Goal: Task Accomplishment & Management: Complete application form

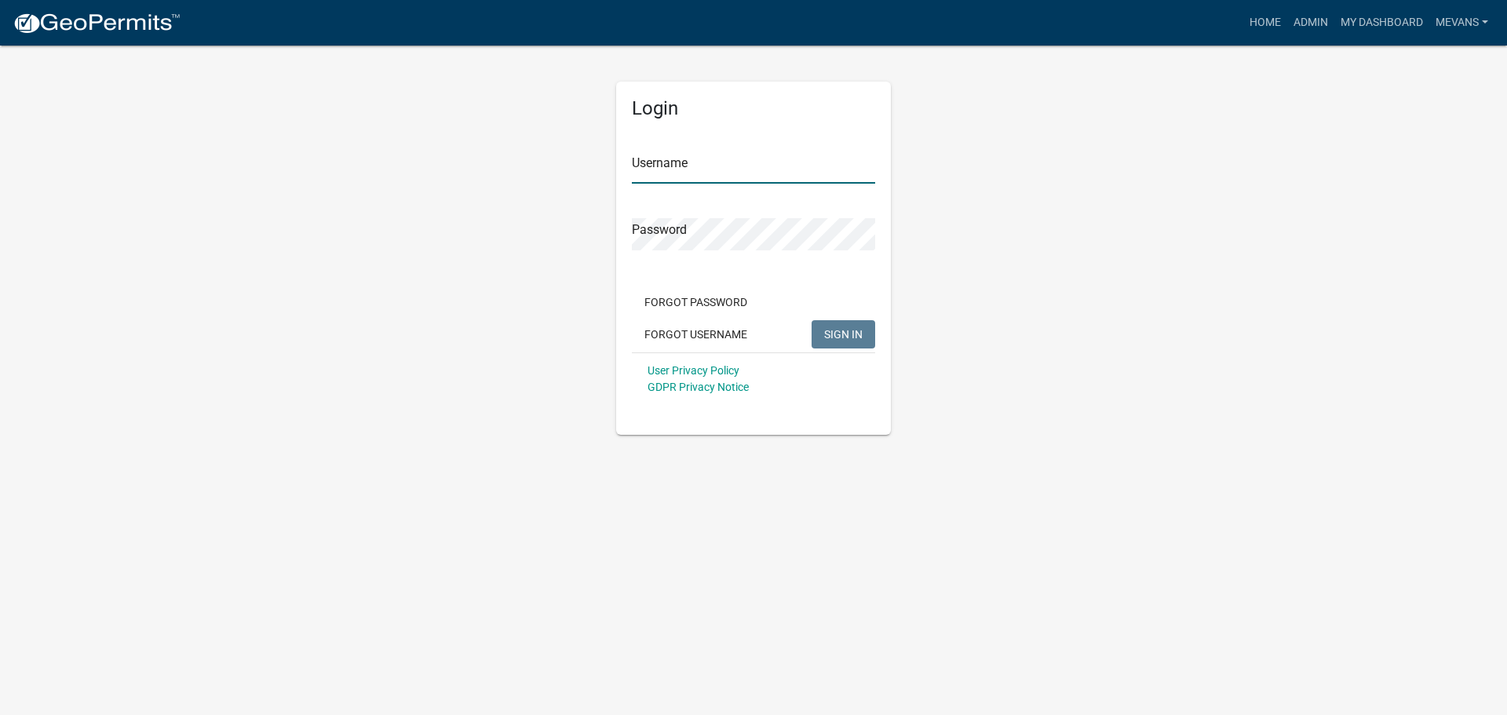
type input "Mevans"
click at [845, 339] on span "SIGN IN" at bounding box center [843, 333] width 38 height 13
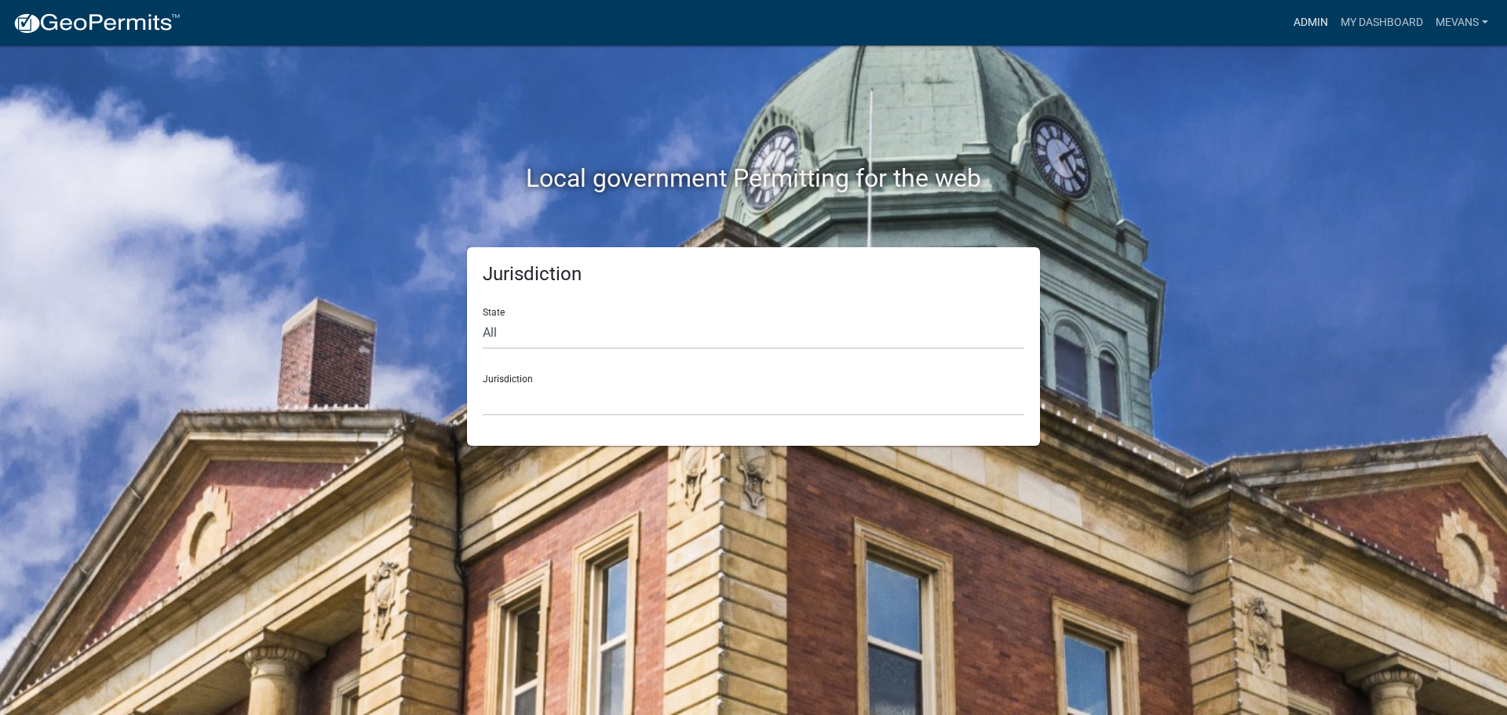
drag, startPoint x: 1305, startPoint y: 18, endPoint x: 1268, endPoint y: 24, distance: 37.3
click at [1305, 18] on link "Admin" at bounding box center [1310, 23] width 47 height 30
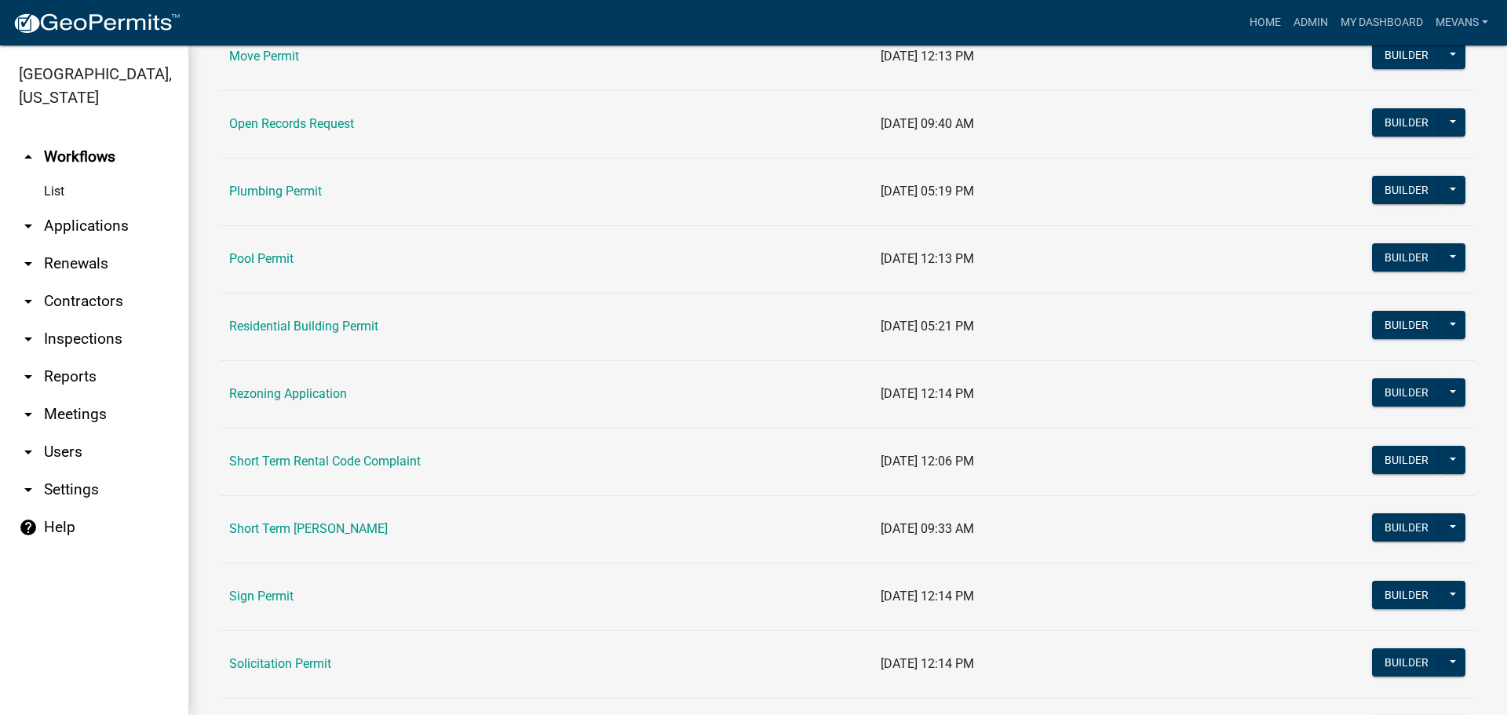
scroll to position [1726, 0]
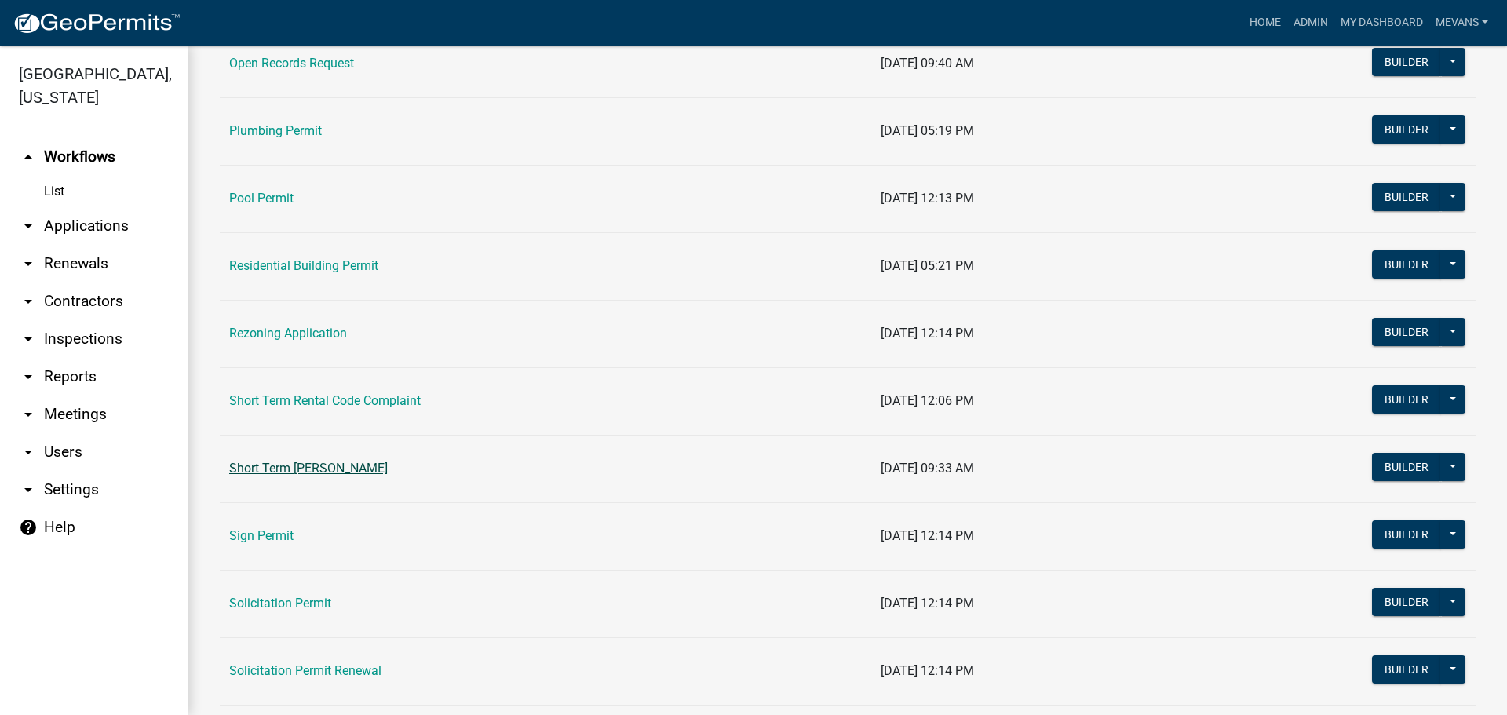
click at [353, 466] on link "Short Term [PERSON_NAME]" at bounding box center [308, 468] width 159 height 15
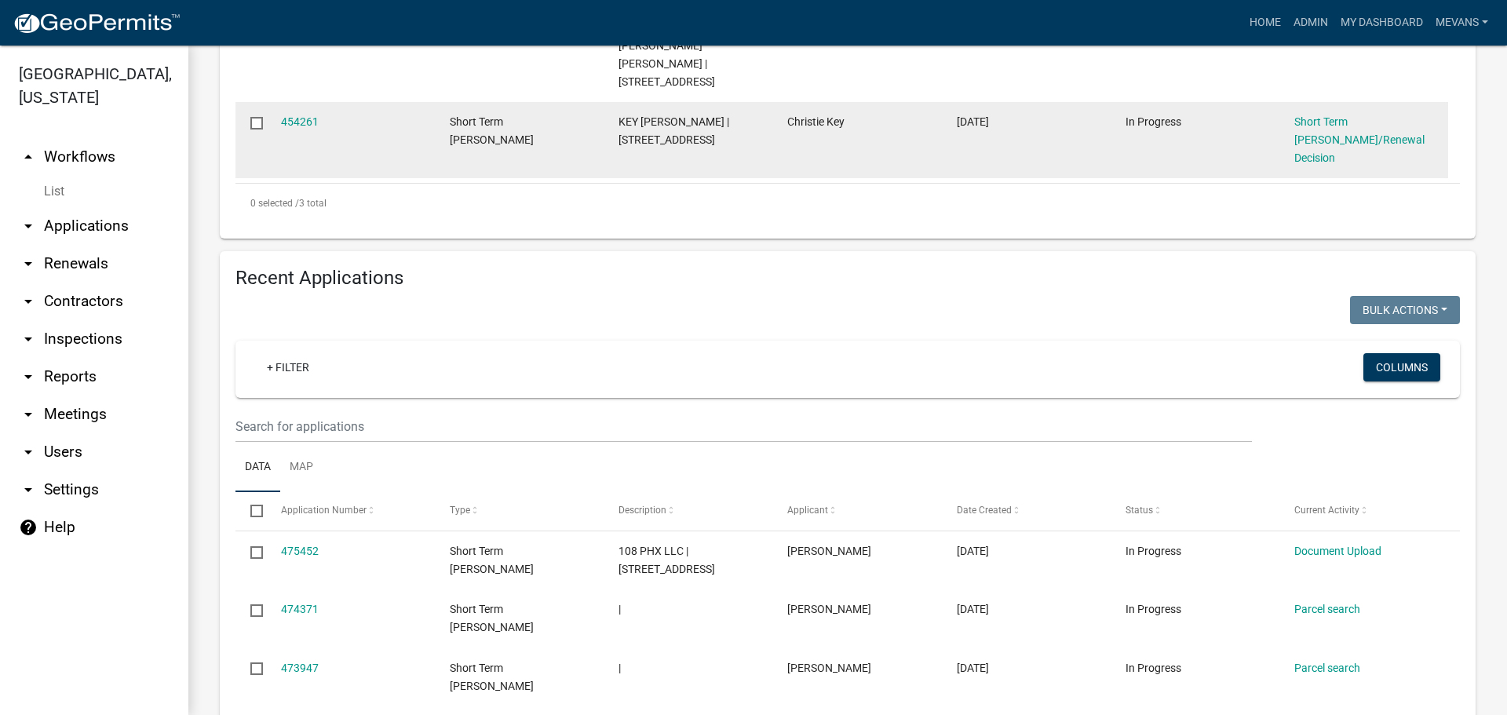
scroll to position [628, 0]
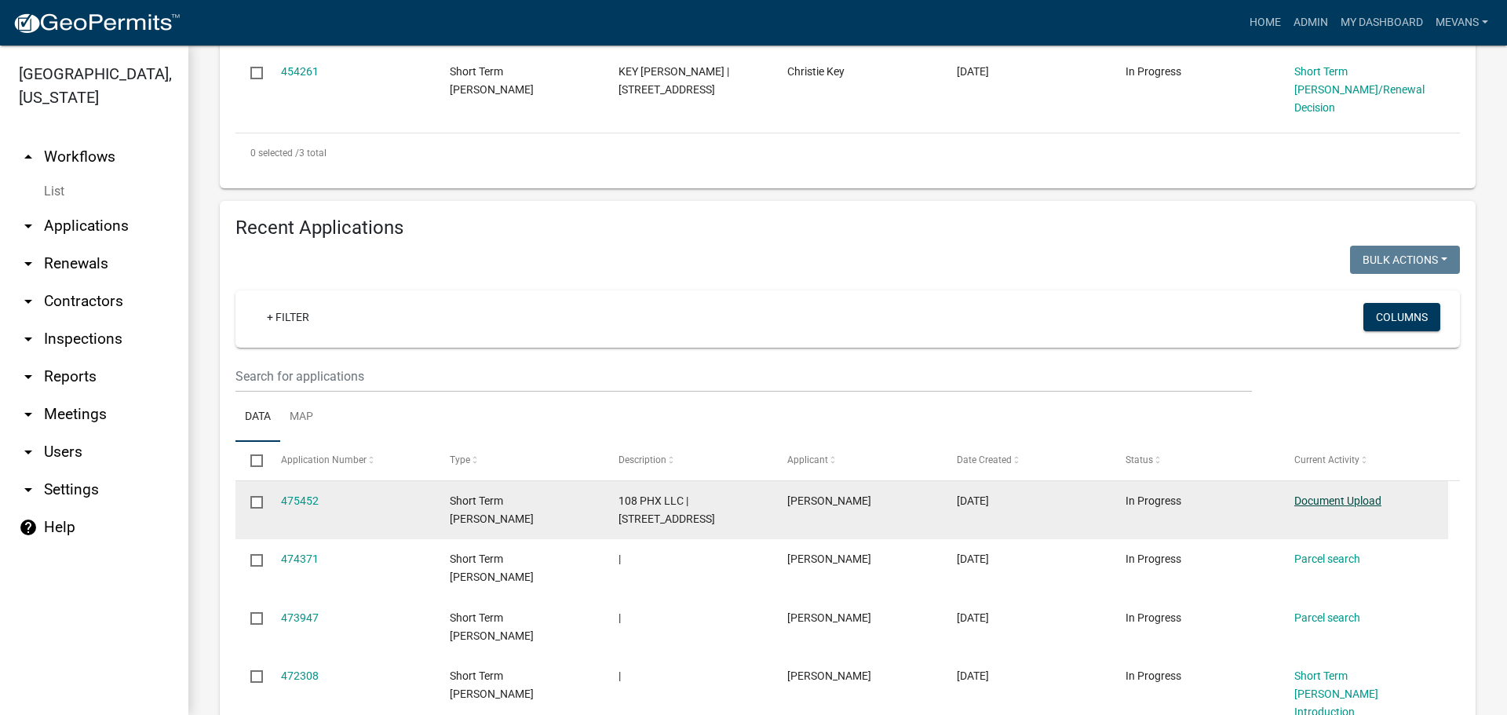
click at [1306, 494] on link "Document Upload" at bounding box center [1337, 500] width 87 height 13
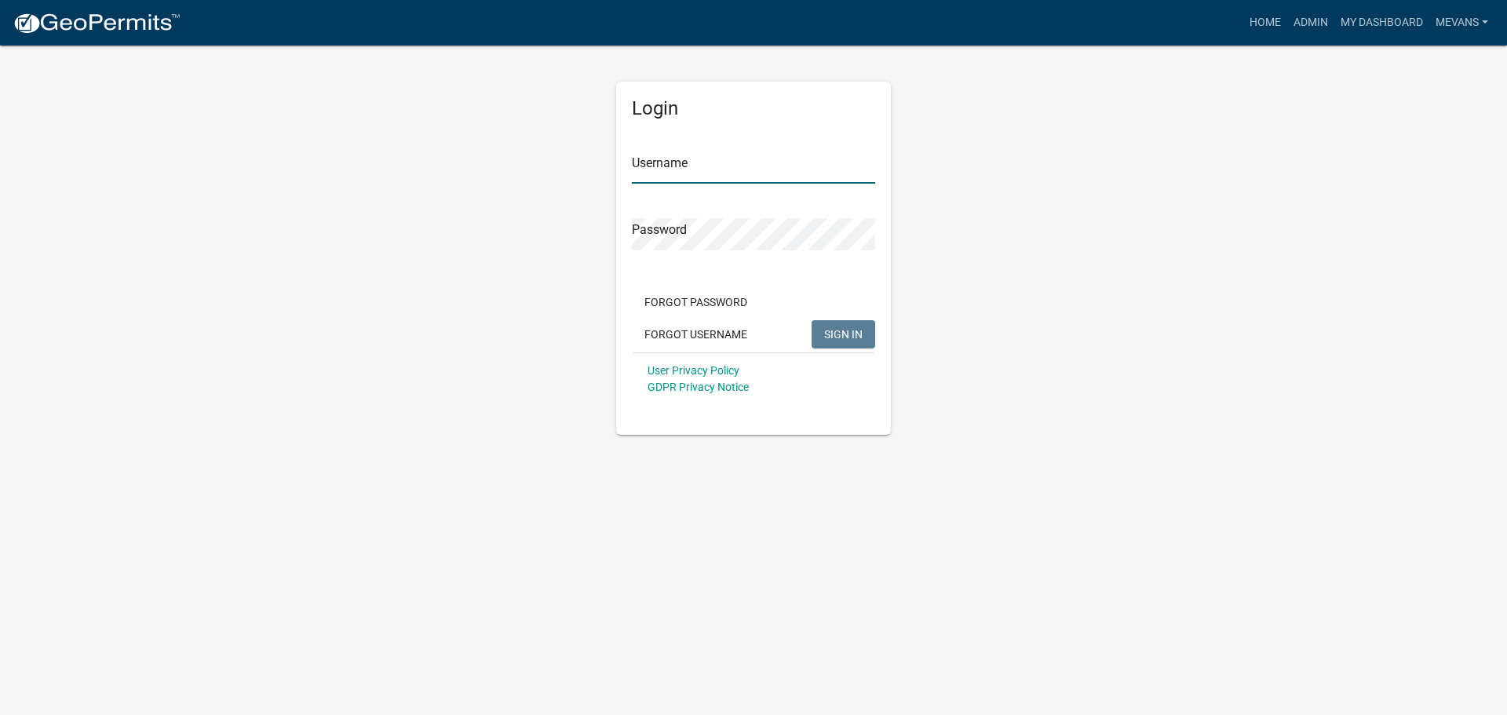
type input "Mevans"
click at [847, 323] on button "SIGN IN" at bounding box center [843, 334] width 64 height 28
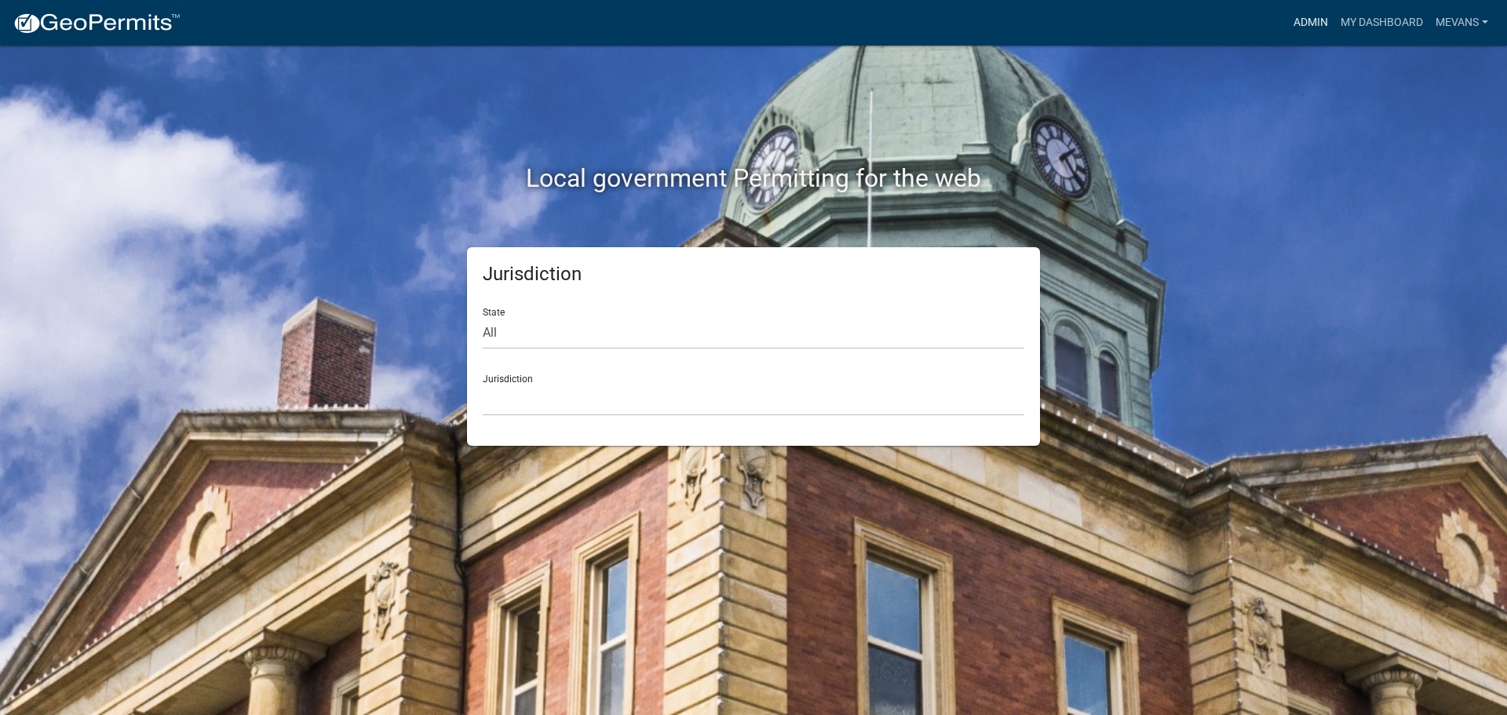
click at [1295, 21] on link "Admin" at bounding box center [1310, 23] width 47 height 30
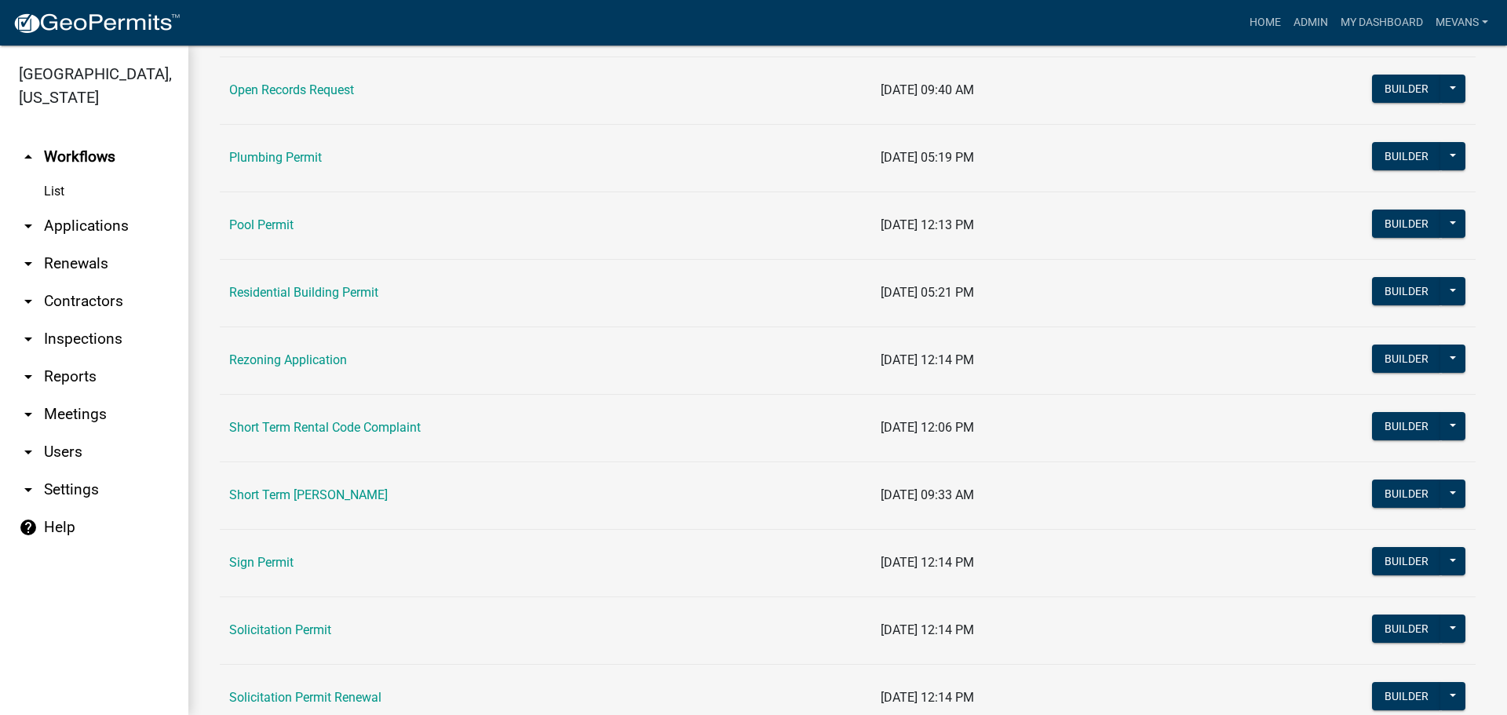
scroll to position [1805, 0]
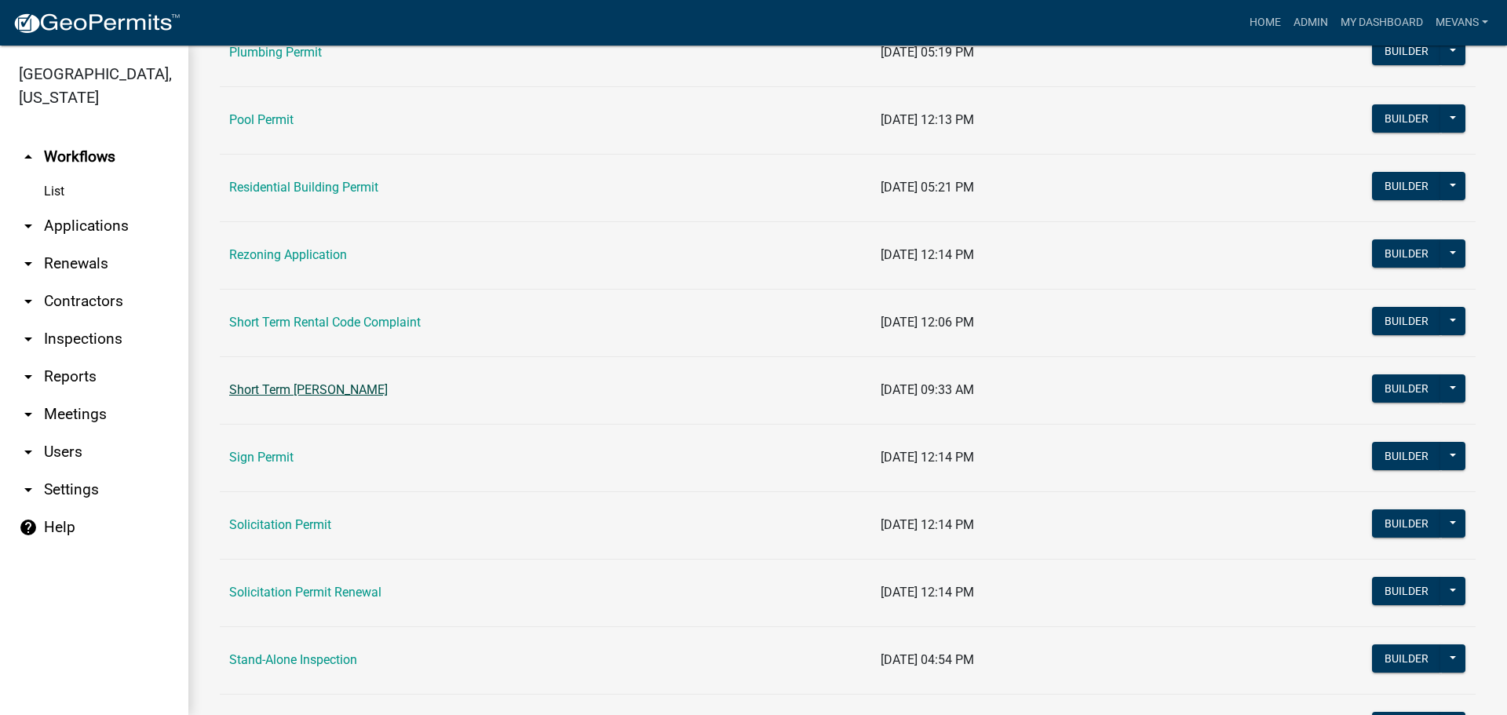
click at [326, 387] on link "Short Term [PERSON_NAME]" at bounding box center [308, 389] width 159 height 15
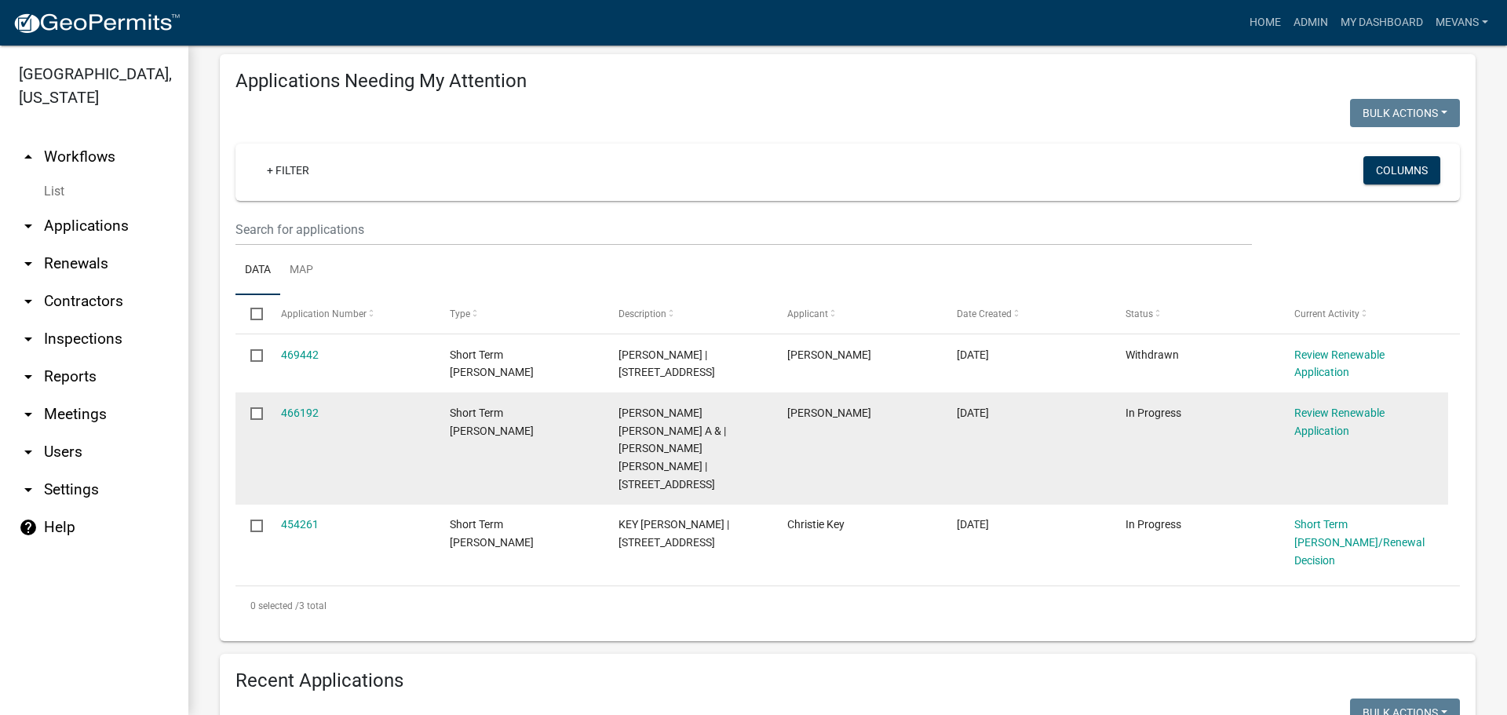
scroll to position [157, 0]
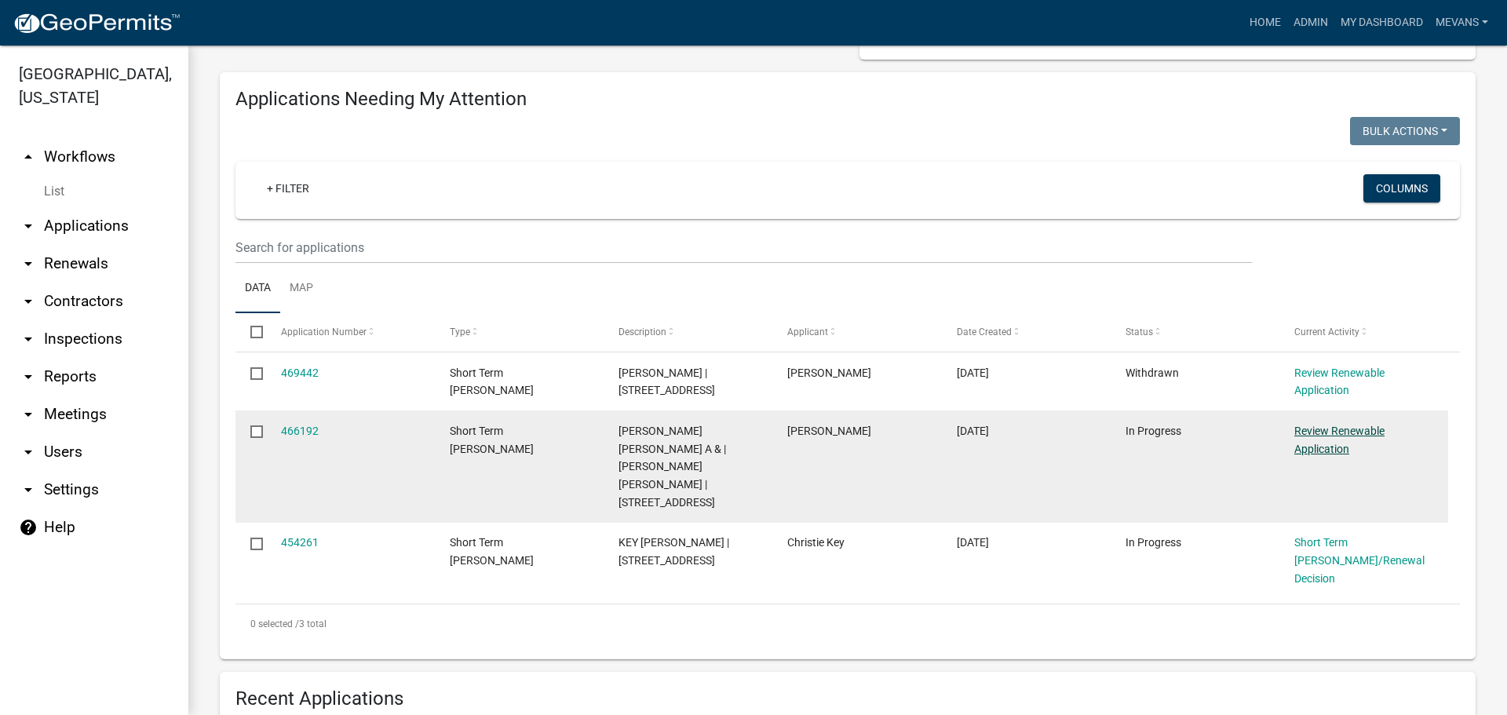
click at [1307, 443] on link "Review Renewable Application" at bounding box center [1339, 440] width 90 height 31
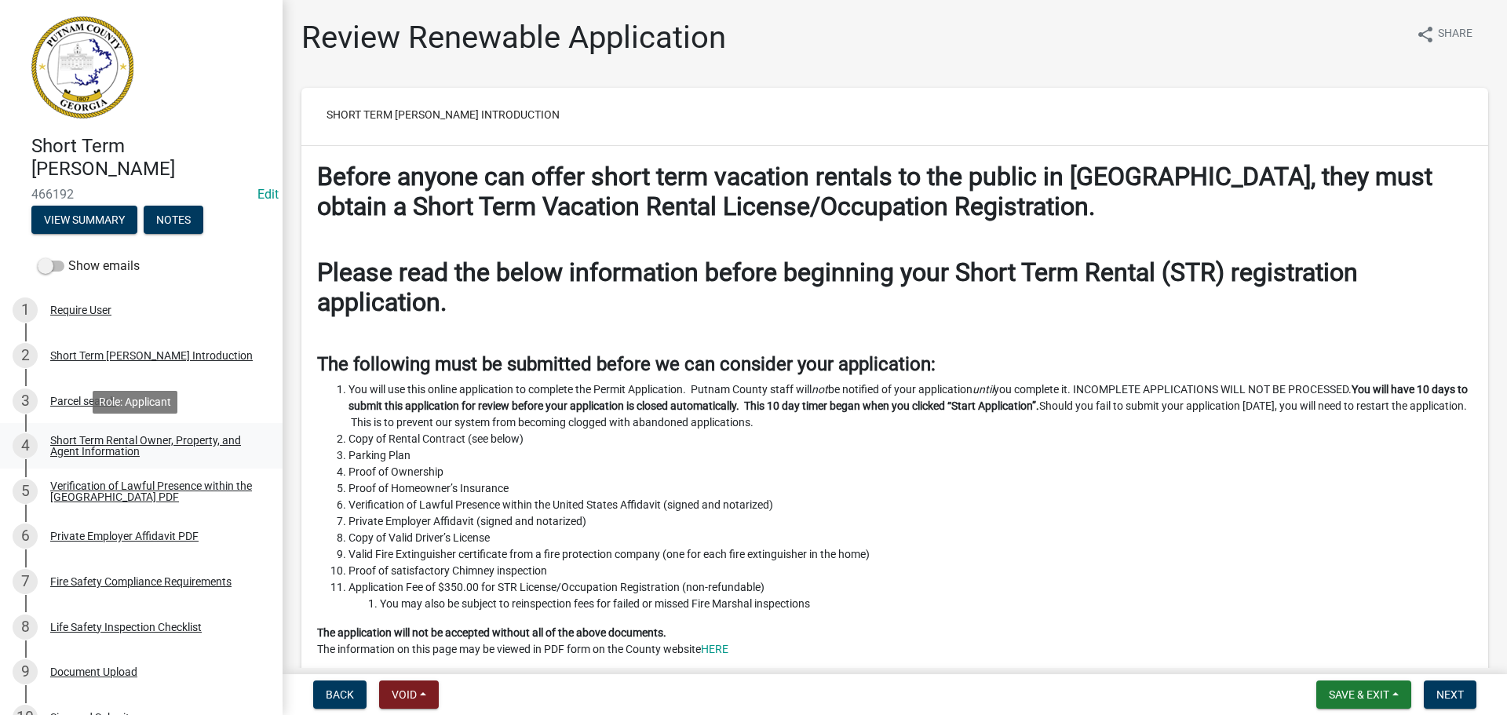
click at [96, 442] on div "Short Term Rental Owner, Property, and Agent Information" at bounding box center [153, 446] width 207 height 22
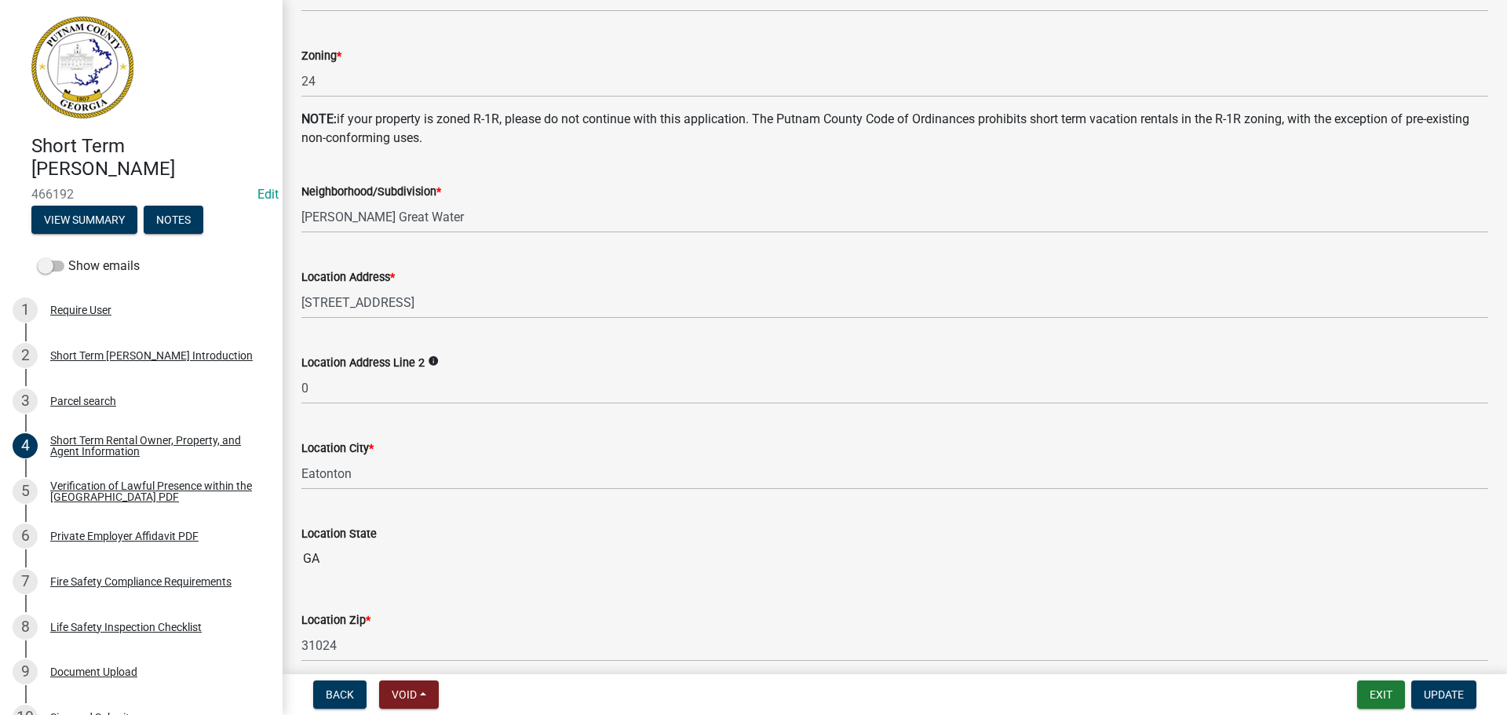
scroll to position [863, 0]
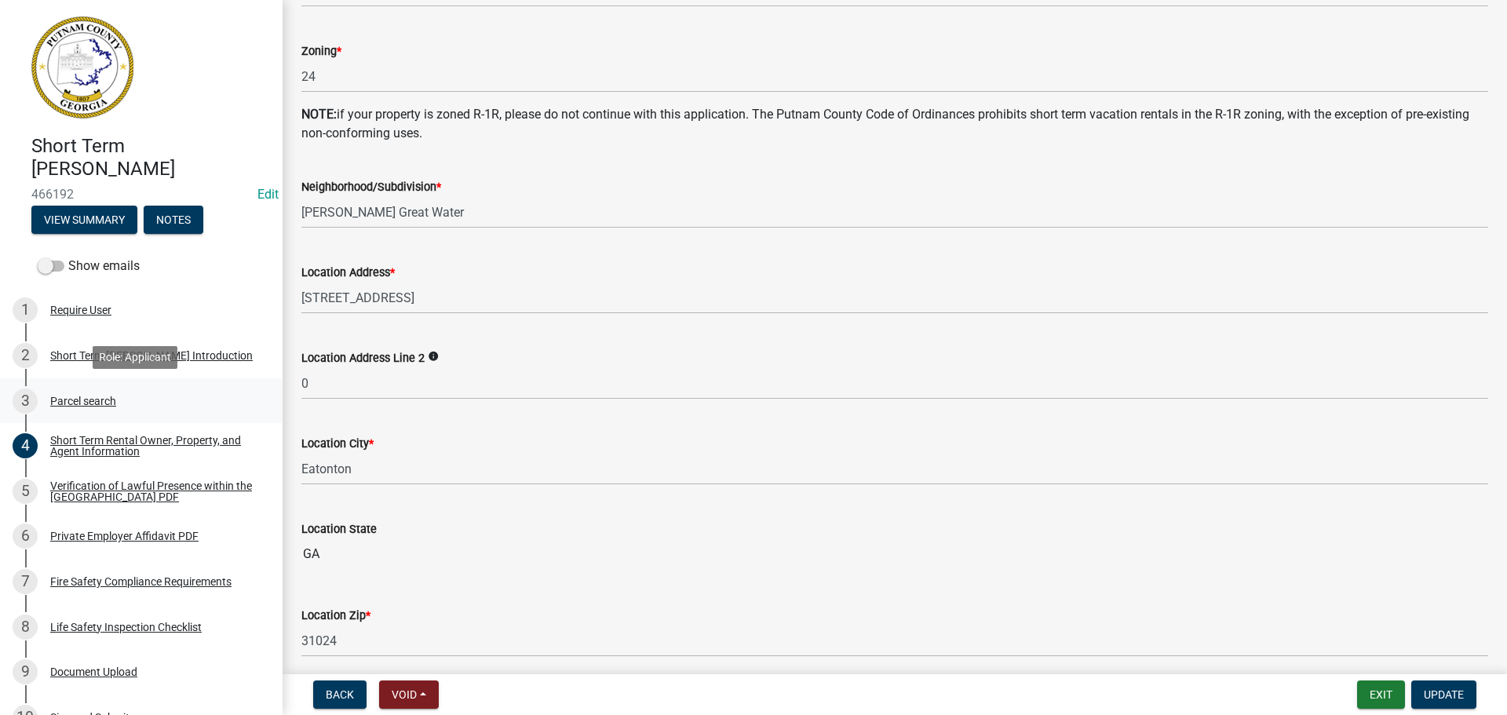
click at [71, 398] on div "Parcel search" at bounding box center [83, 400] width 66 height 11
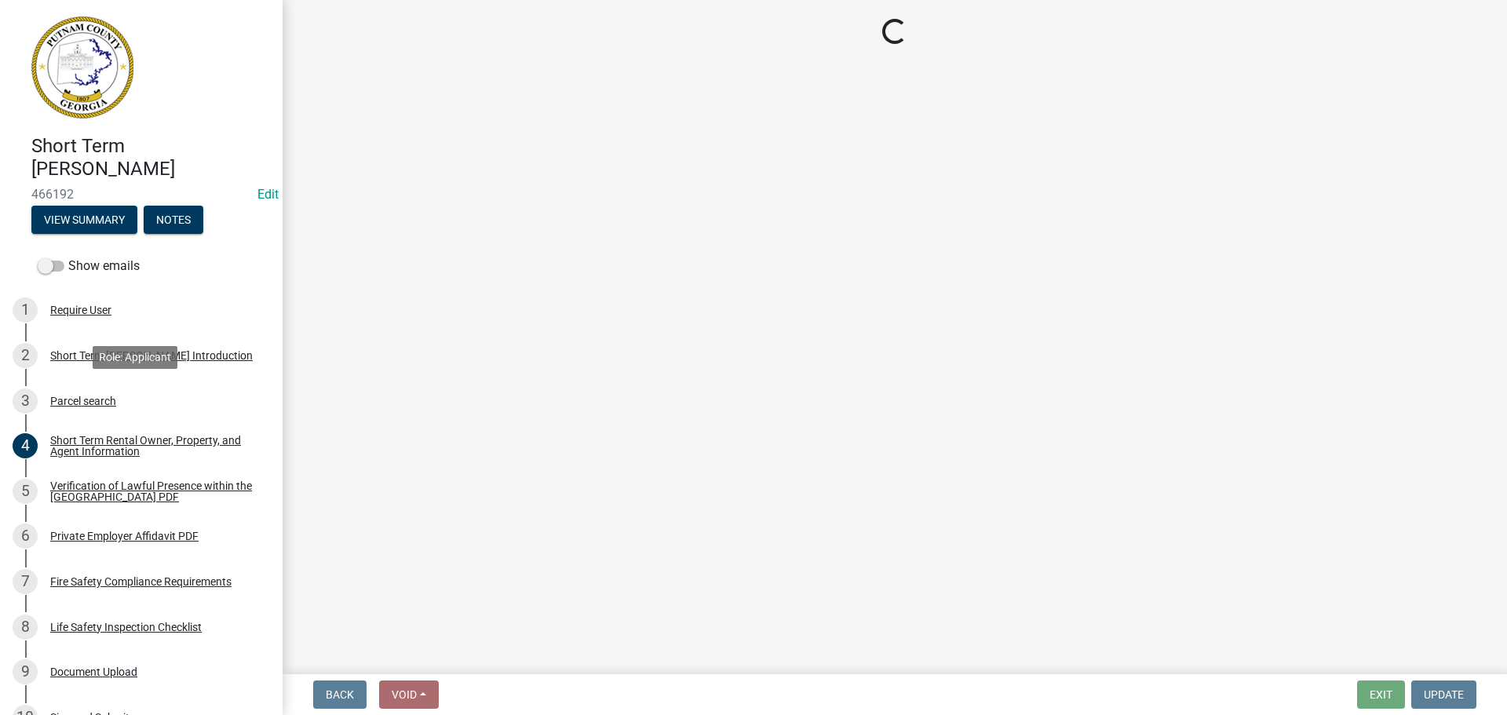
scroll to position [0, 0]
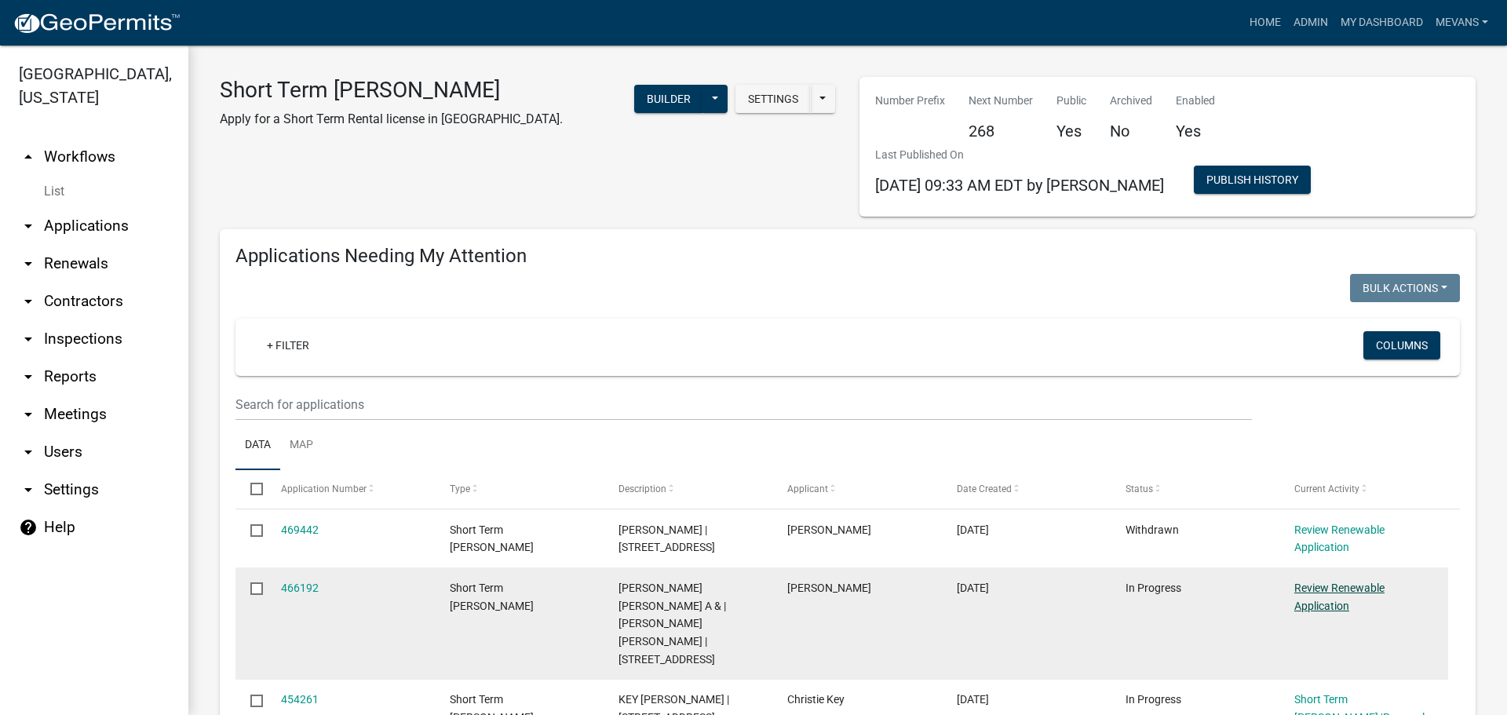
click at [1310, 587] on link "Review Renewable Application" at bounding box center [1339, 596] width 90 height 31
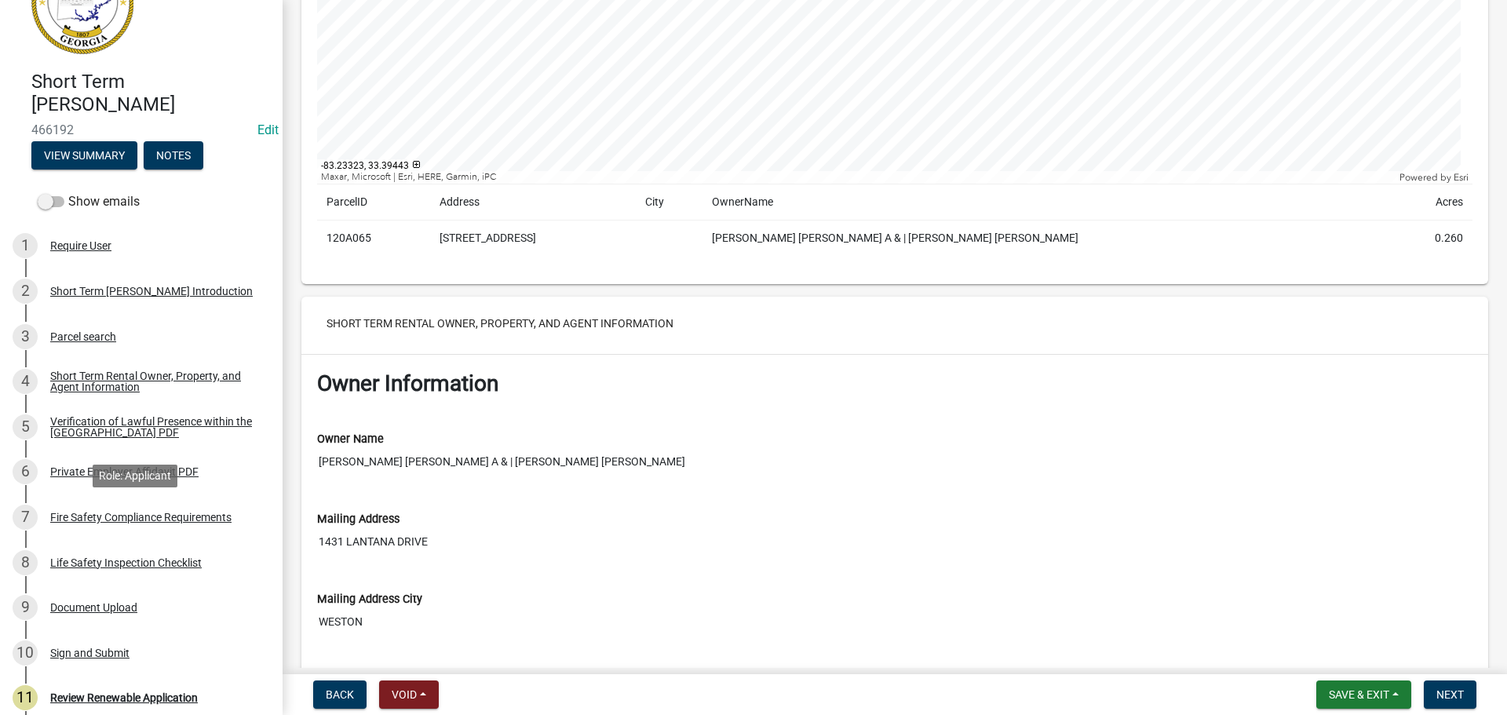
scroll to position [271, 0]
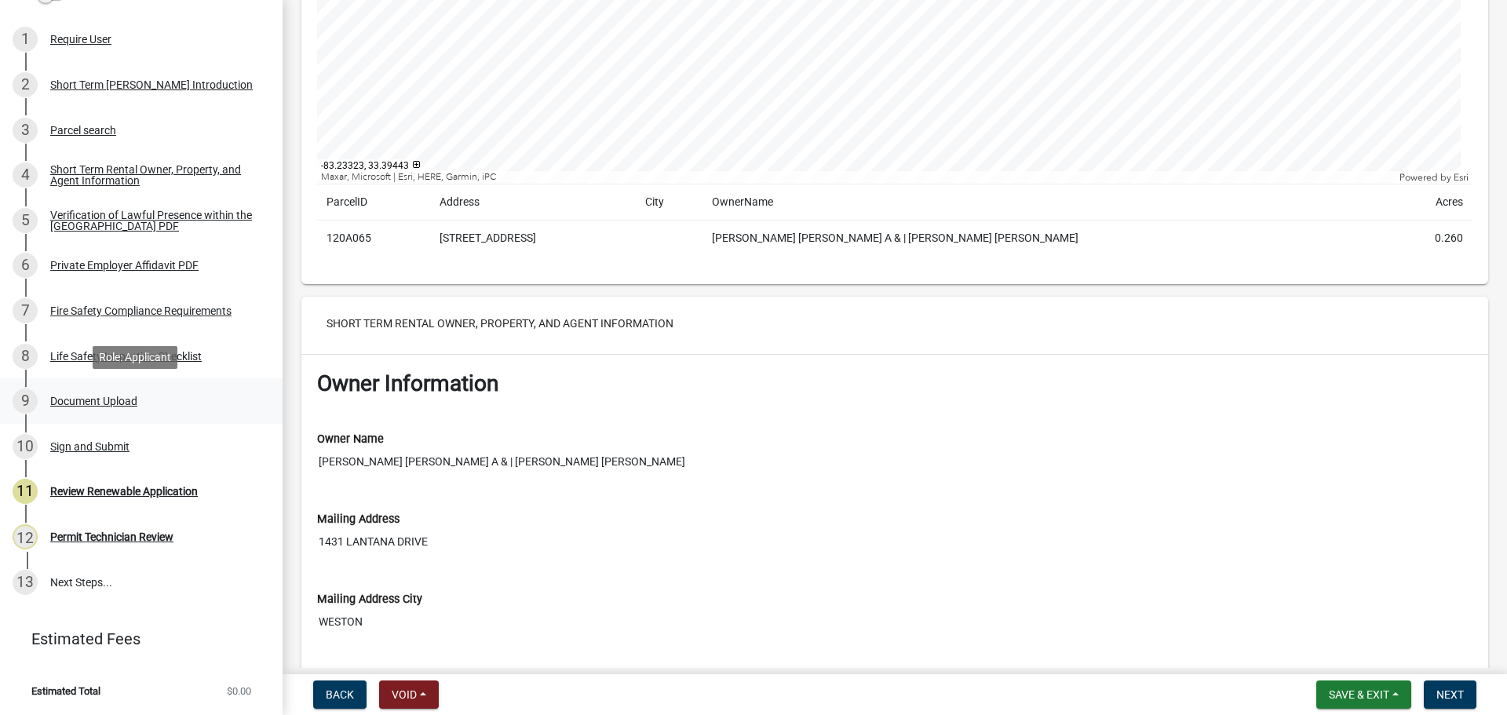
click at [84, 395] on div "Document Upload" at bounding box center [93, 400] width 87 height 11
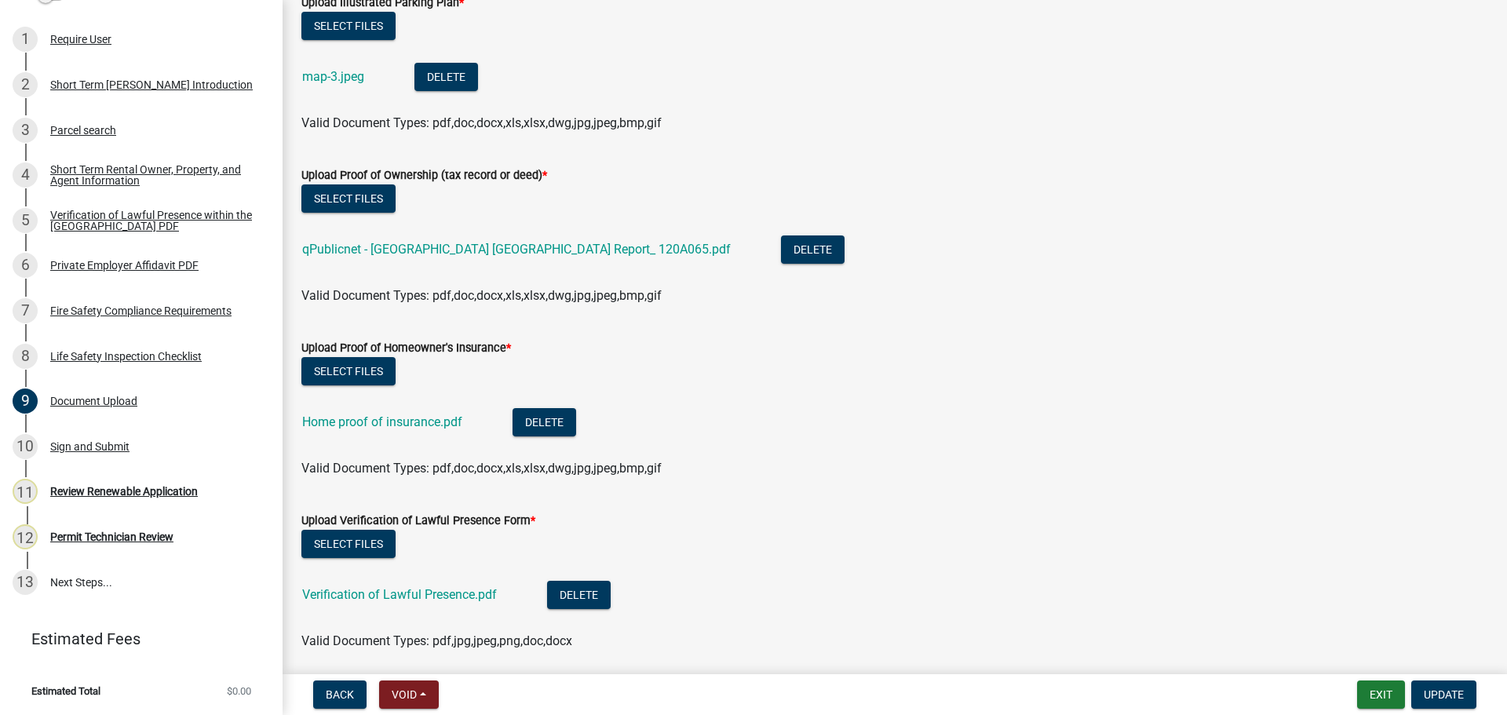
scroll to position [0, 0]
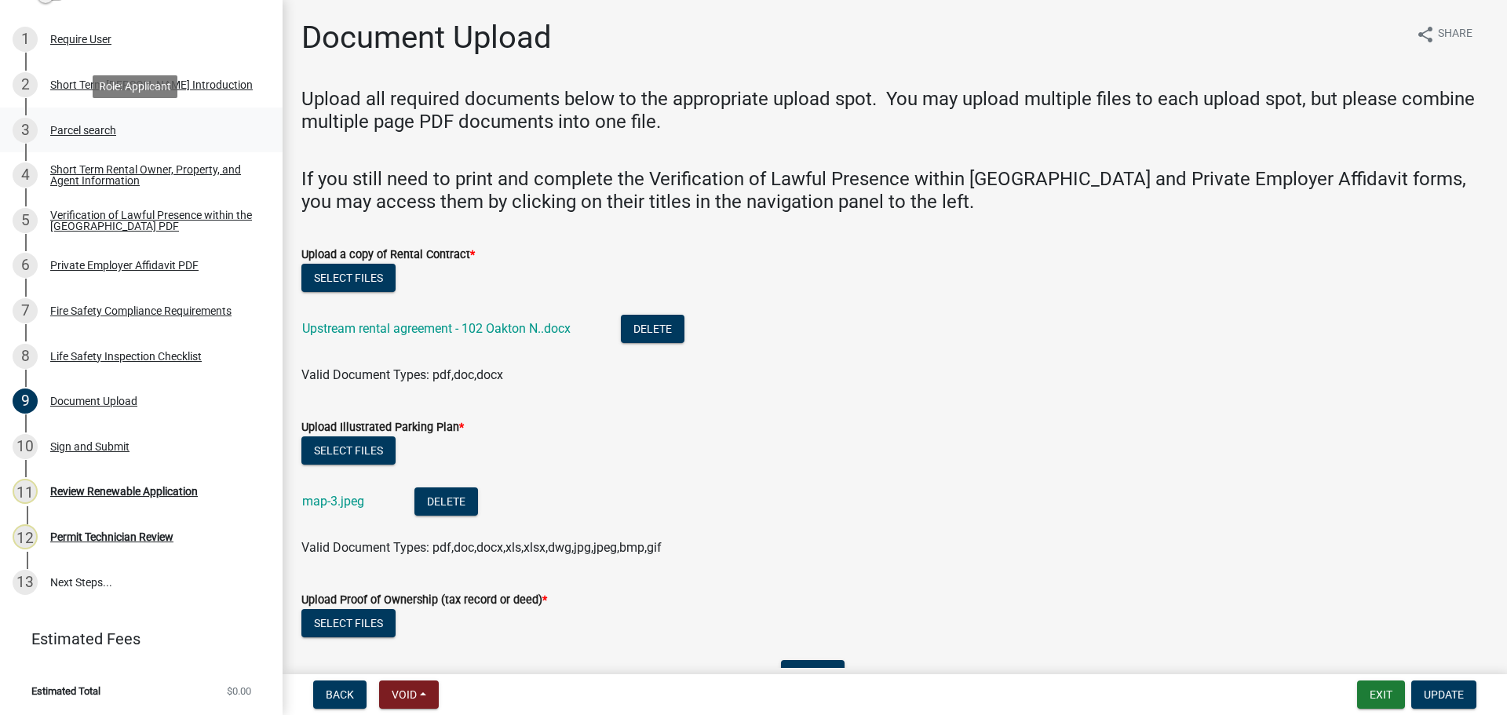
click at [95, 126] on div "Parcel search" at bounding box center [83, 130] width 66 height 11
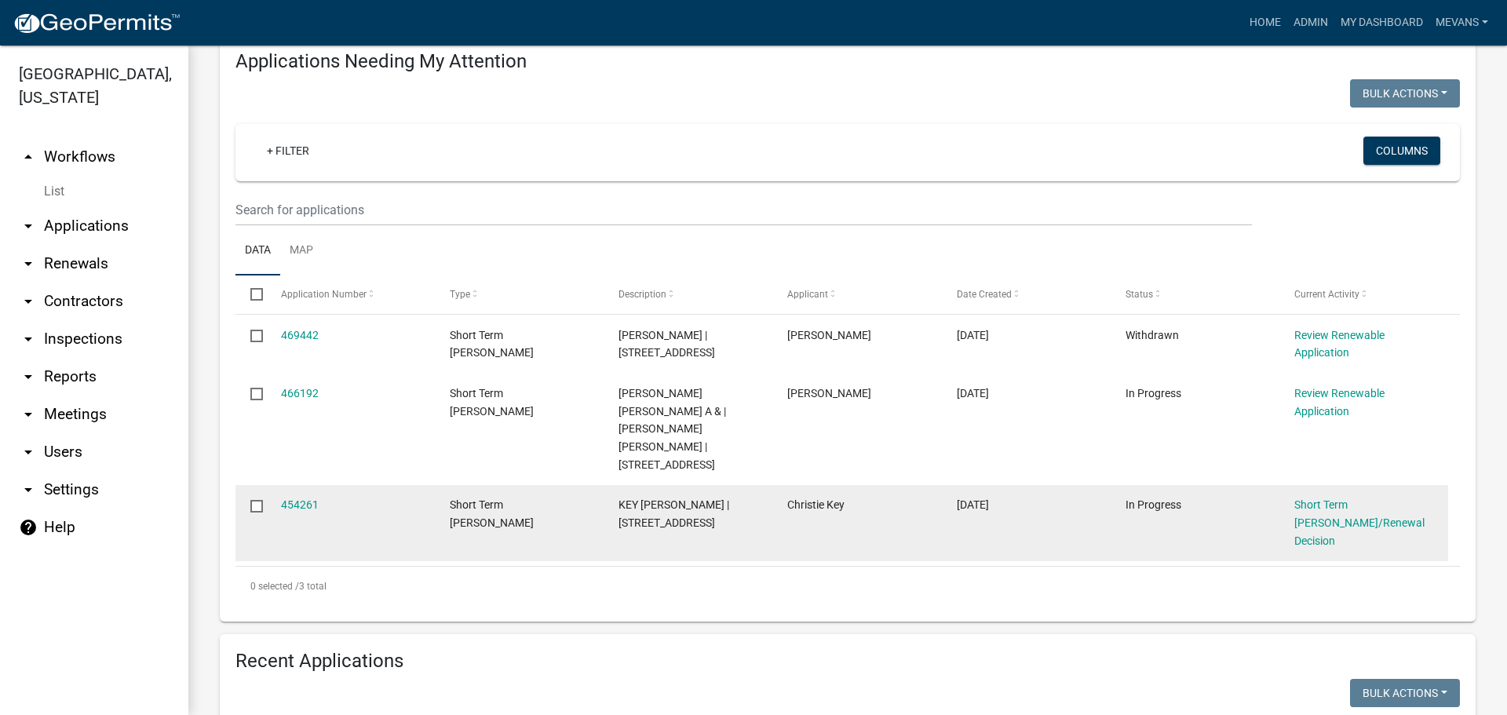
scroll to position [235, 0]
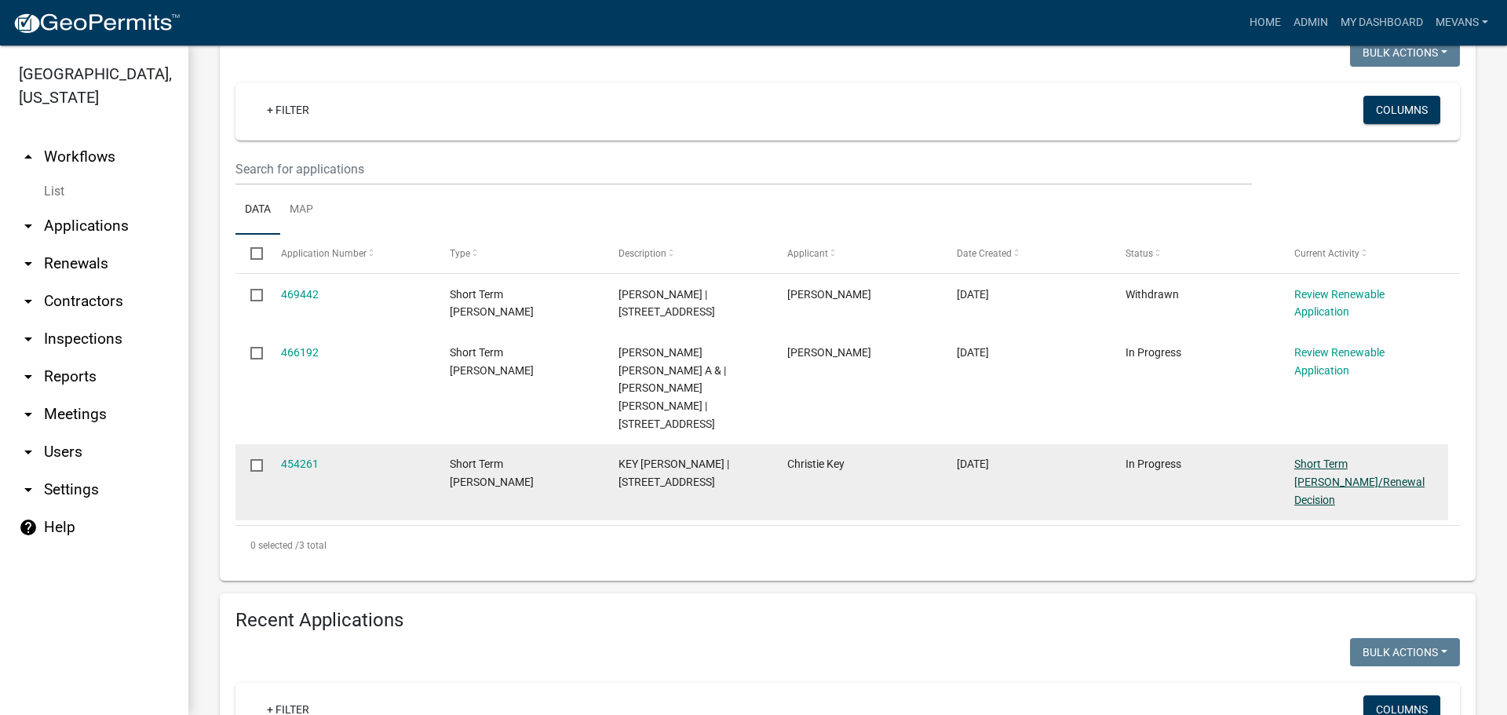
click at [1329, 457] on link "Short Term [PERSON_NAME]/Renewal Decision" at bounding box center [1359, 481] width 130 height 49
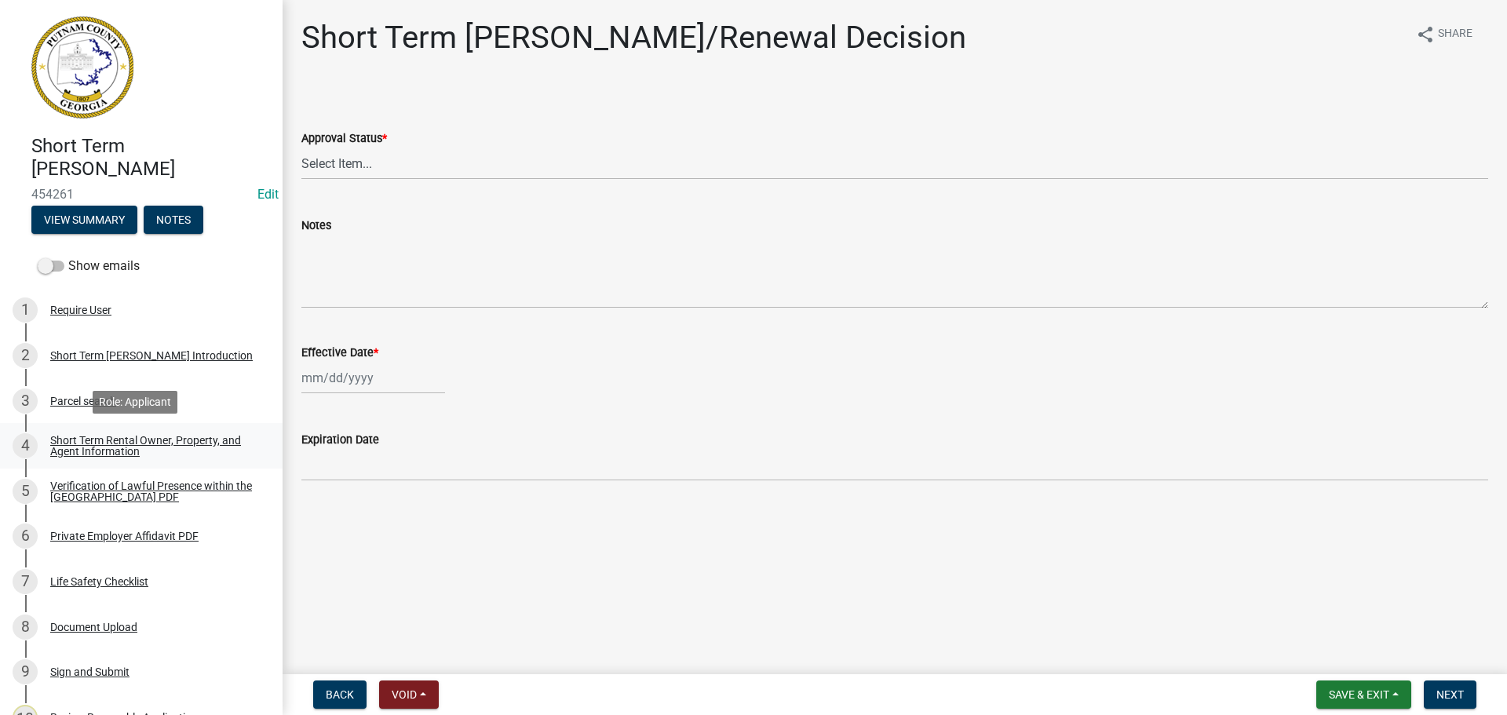
click at [146, 435] on div "Short Term Rental Owner, Property, and Agent Information" at bounding box center [153, 446] width 207 height 22
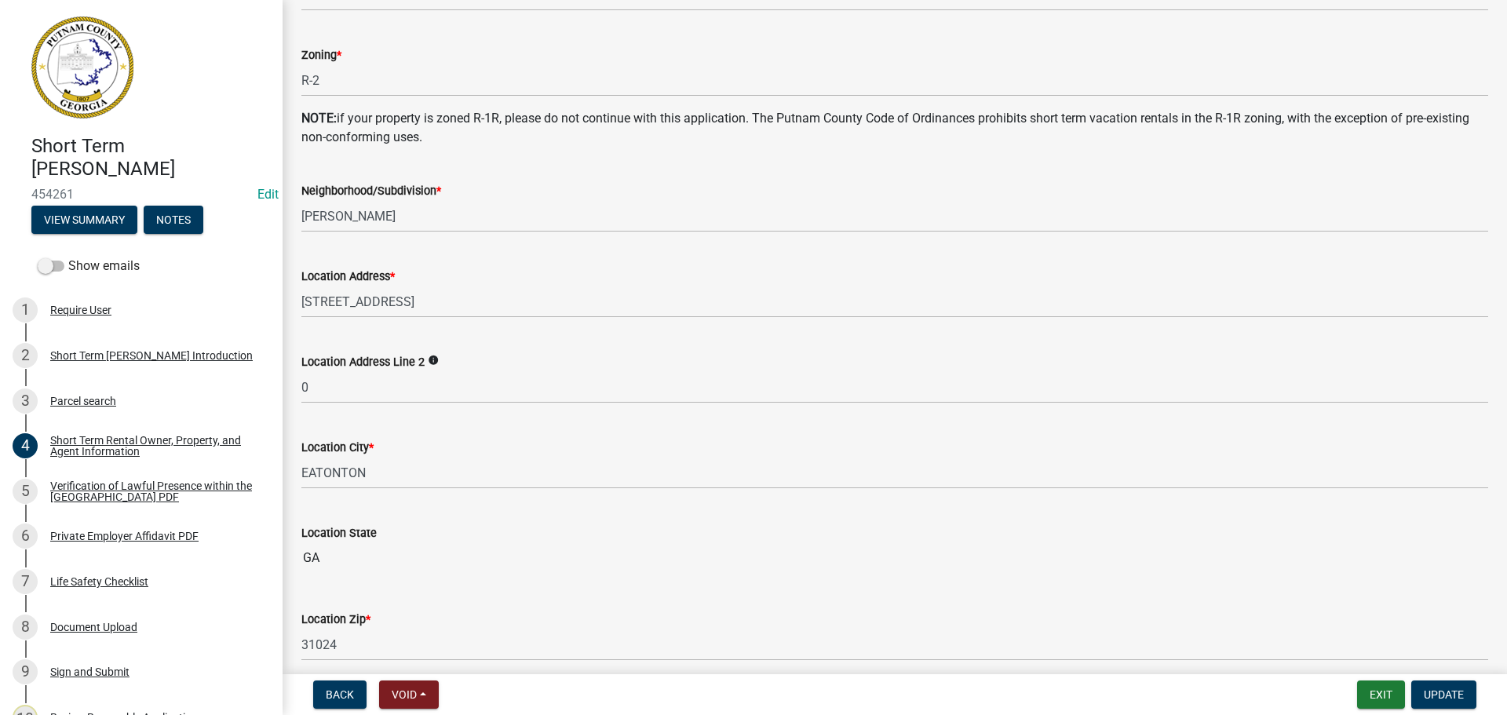
scroll to position [863, 0]
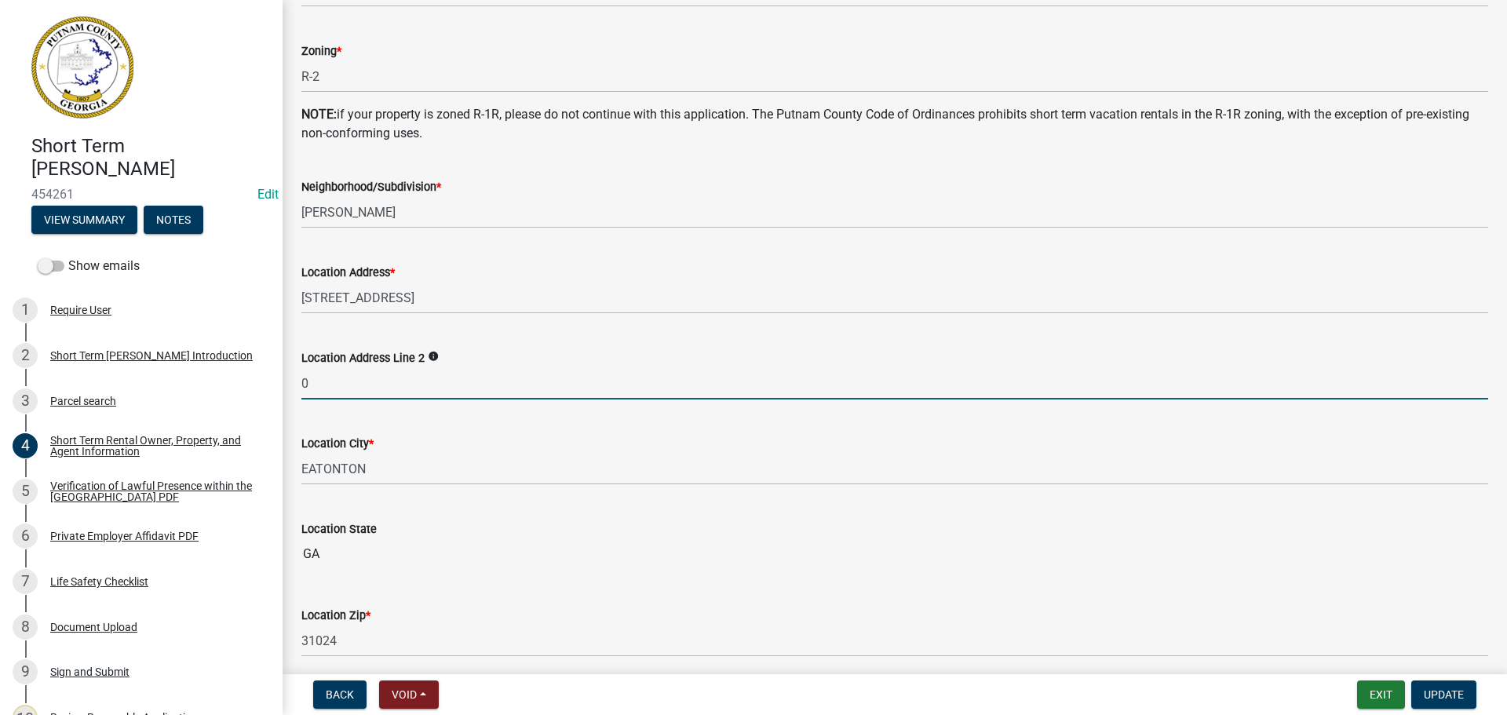
click at [350, 384] on input "0" at bounding box center [894, 383] width 1186 height 32
click at [1474, 696] on button "Update" at bounding box center [1443, 694] width 65 height 28
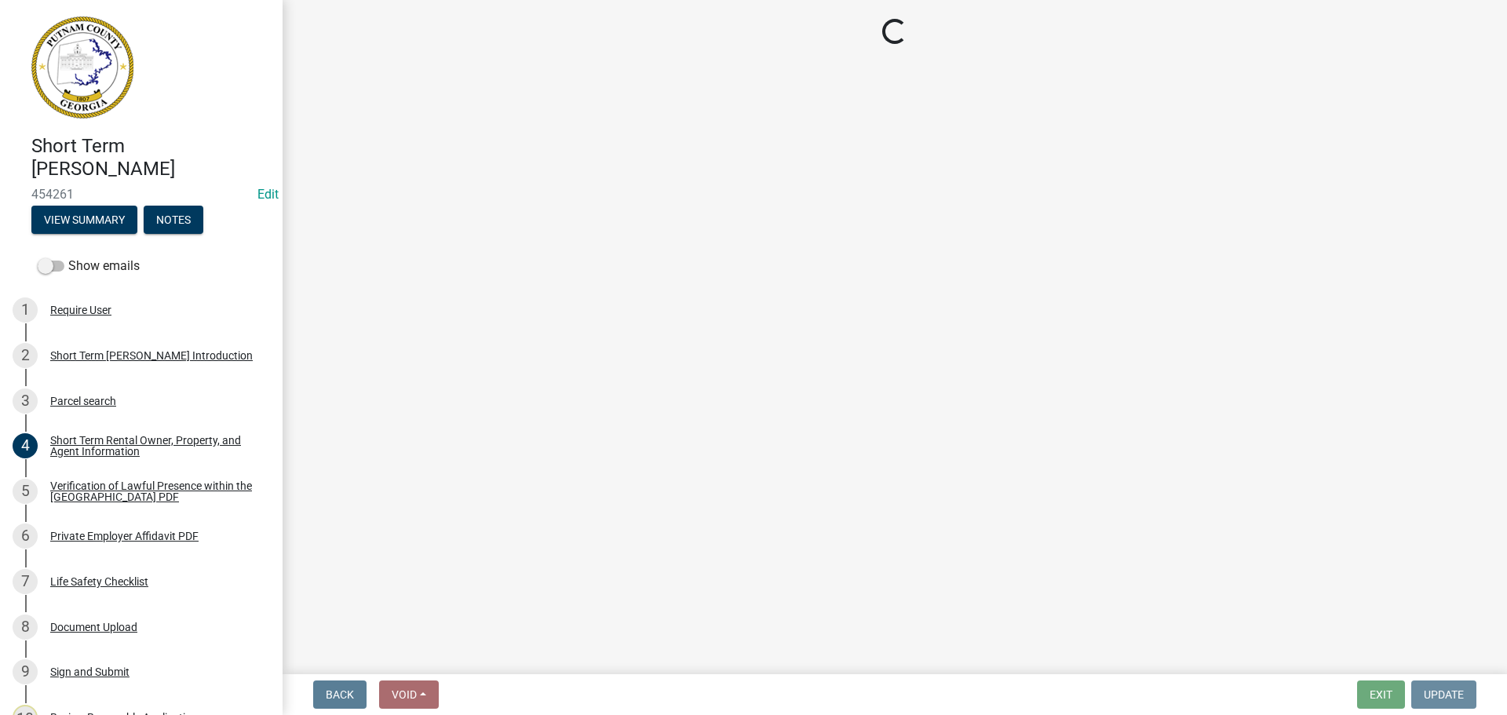
scroll to position [0, 0]
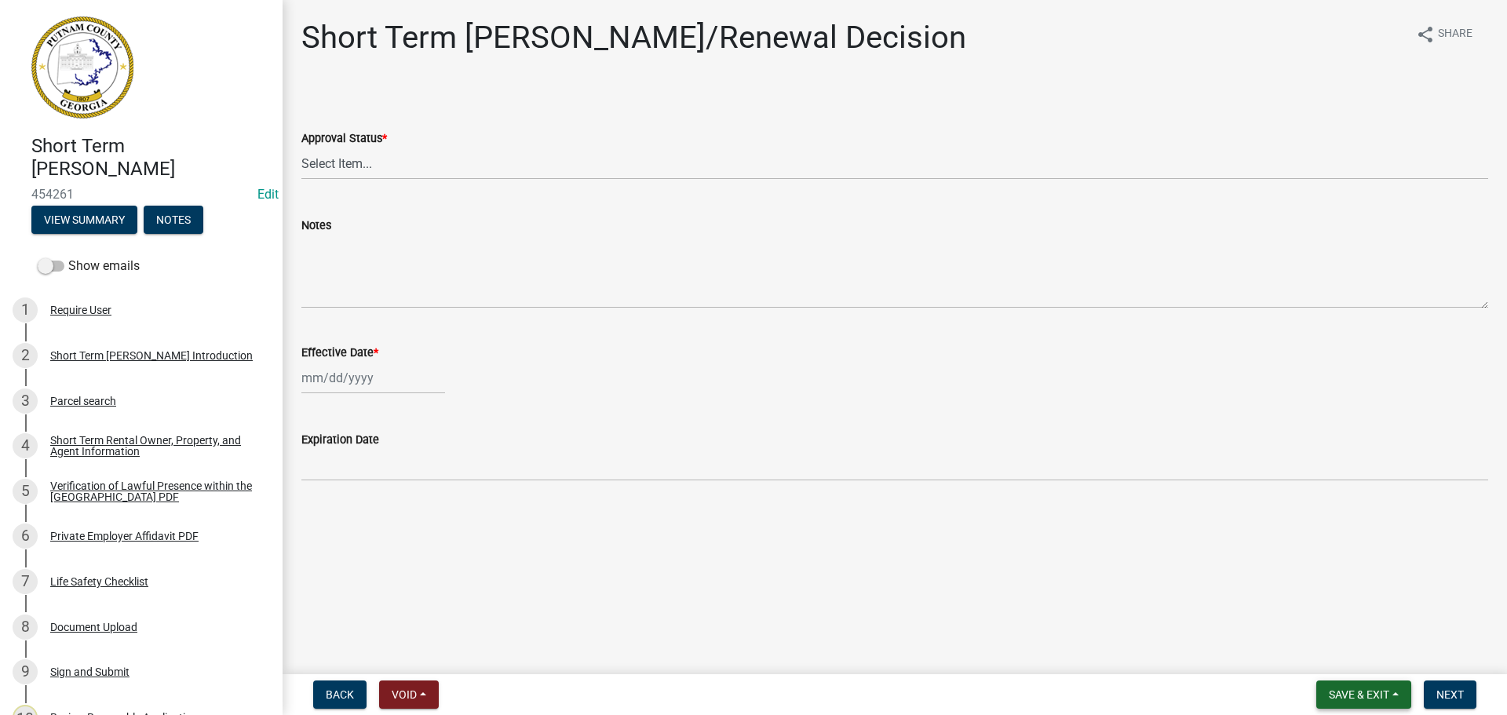
click at [1358, 688] on span "Save & Exit" at bounding box center [1359, 694] width 60 height 13
click at [1332, 647] on button "Save & Exit" at bounding box center [1348, 654] width 126 height 38
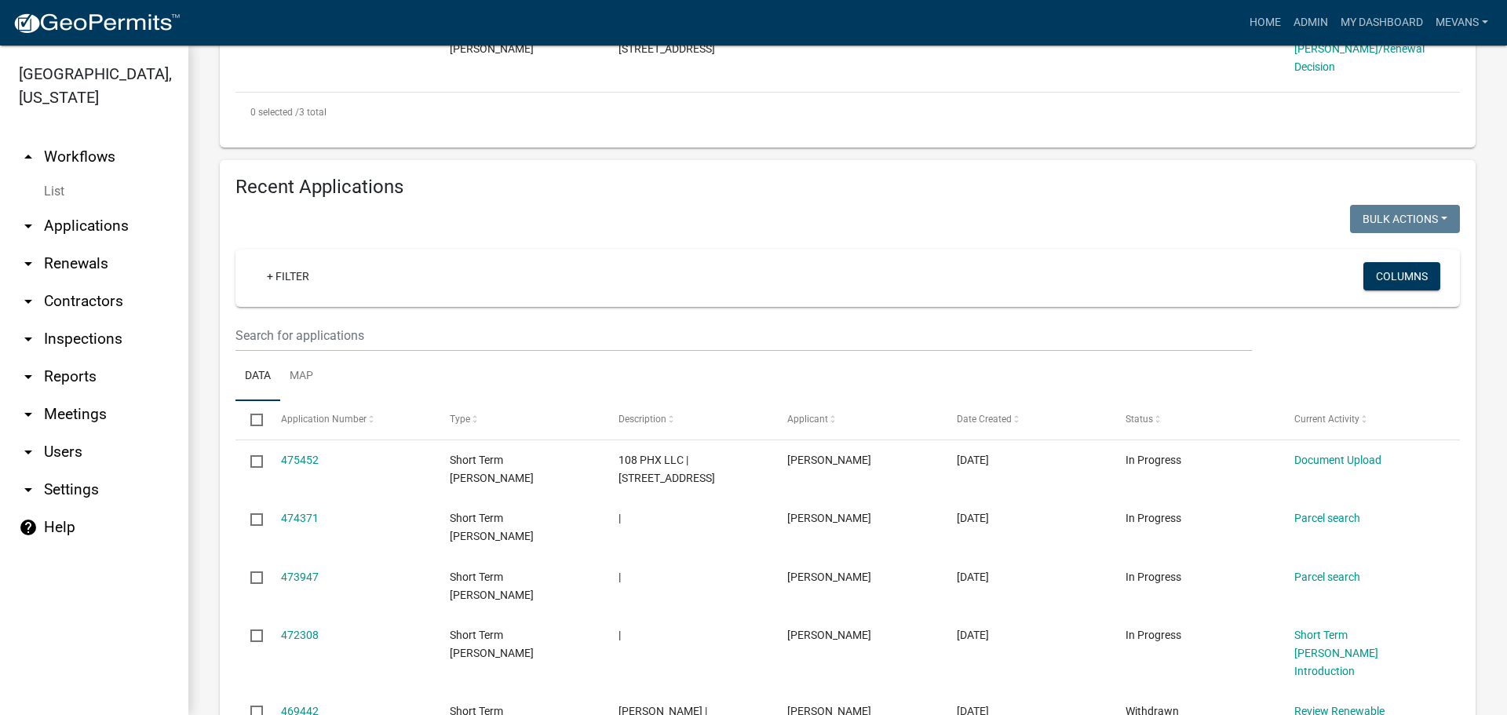
scroll to position [706, 0]
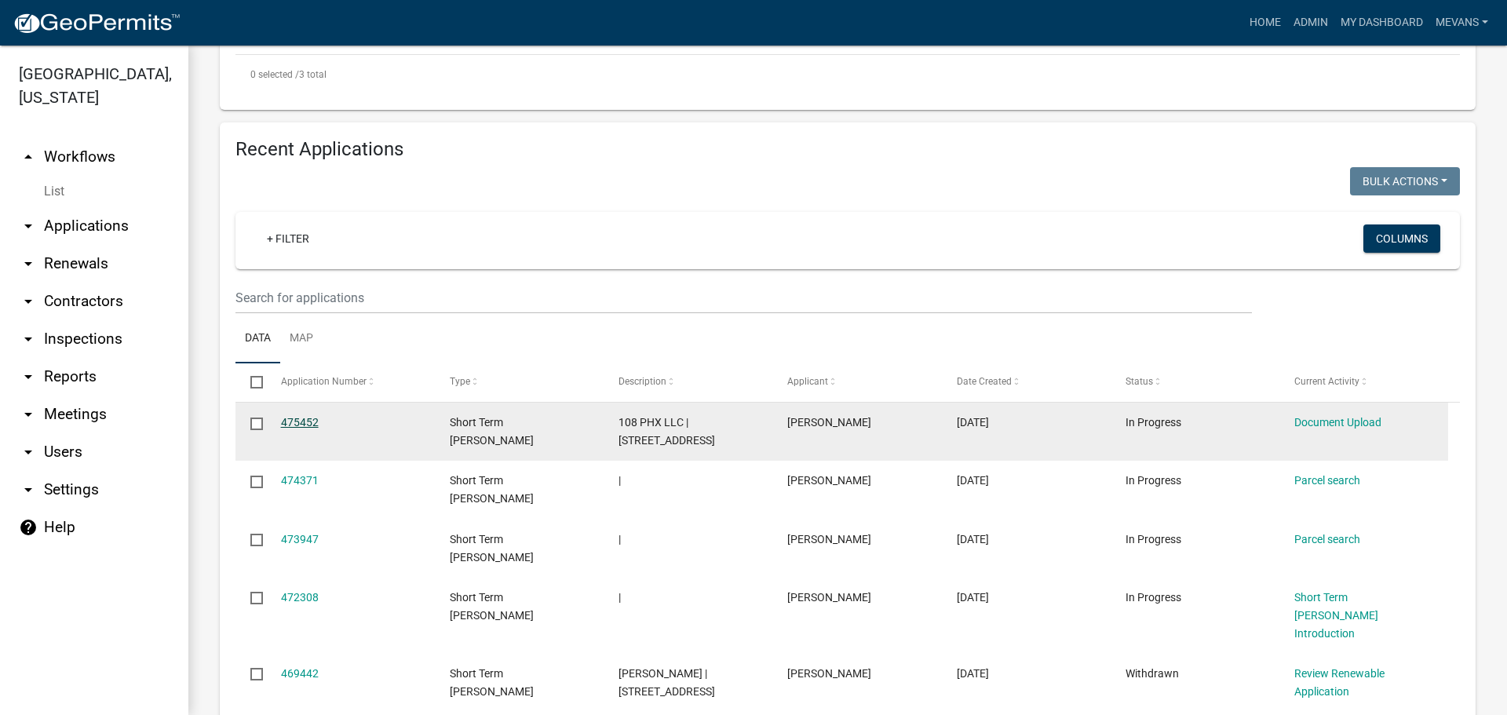
click at [304, 416] on link "475452" at bounding box center [300, 422] width 38 height 13
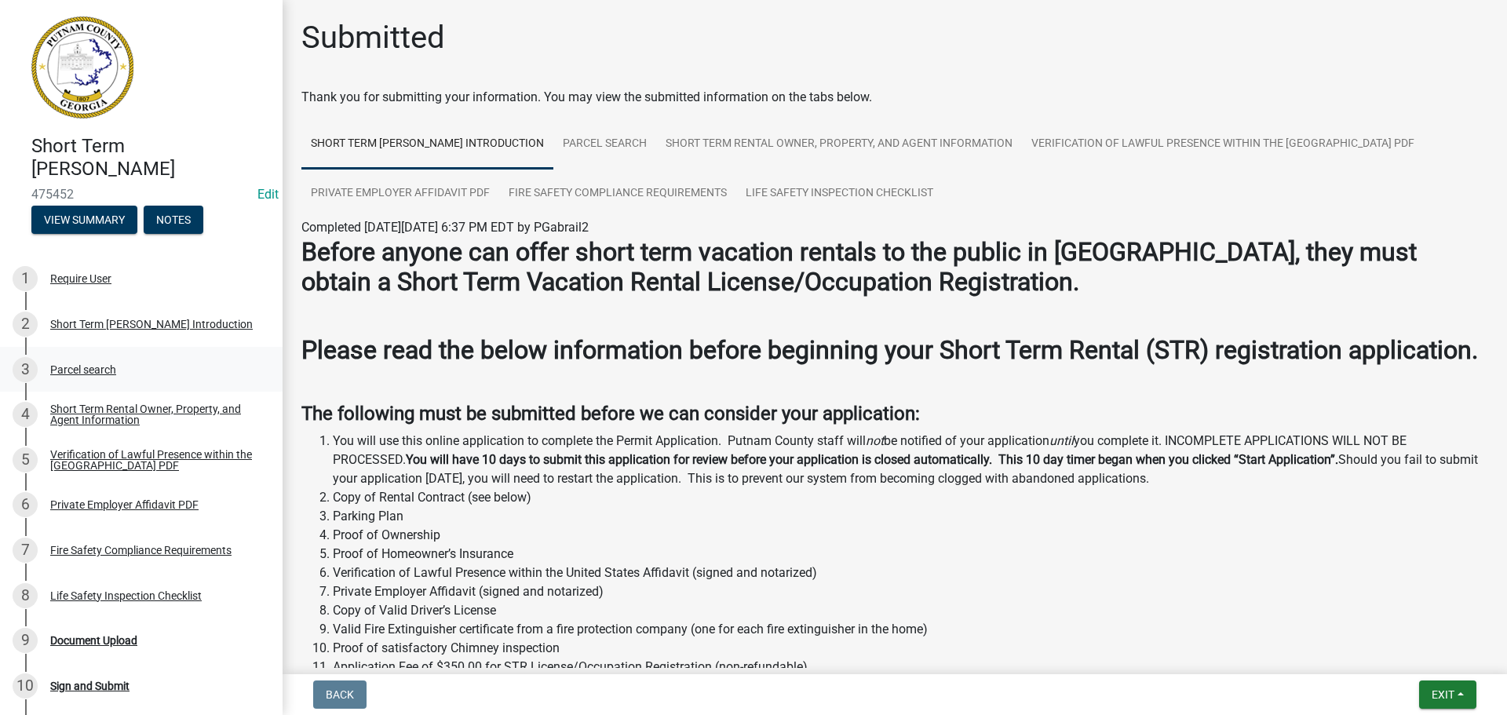
click at [97, 361] on div "3 Parcel search" at bounding box center [135, 369] width 245 height 25
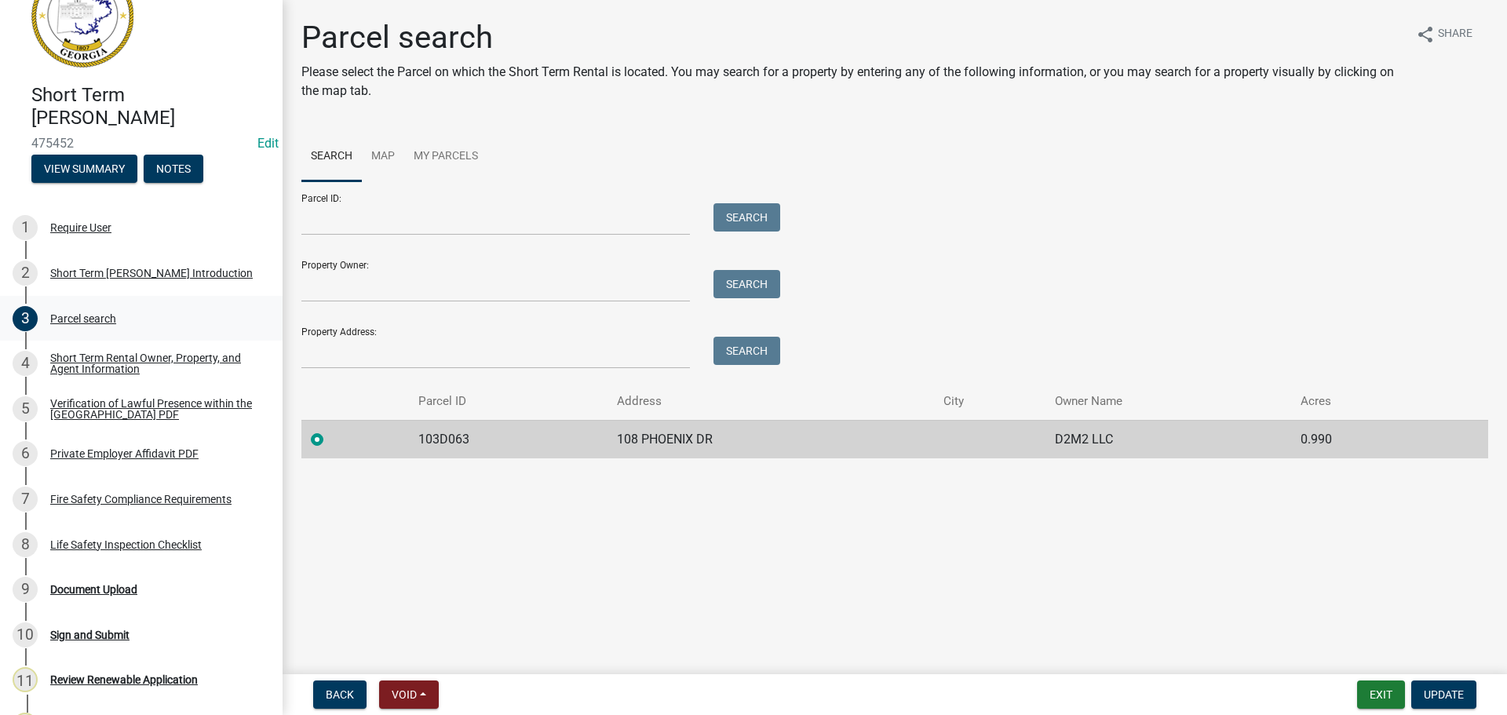
scroll to position [78, 0]
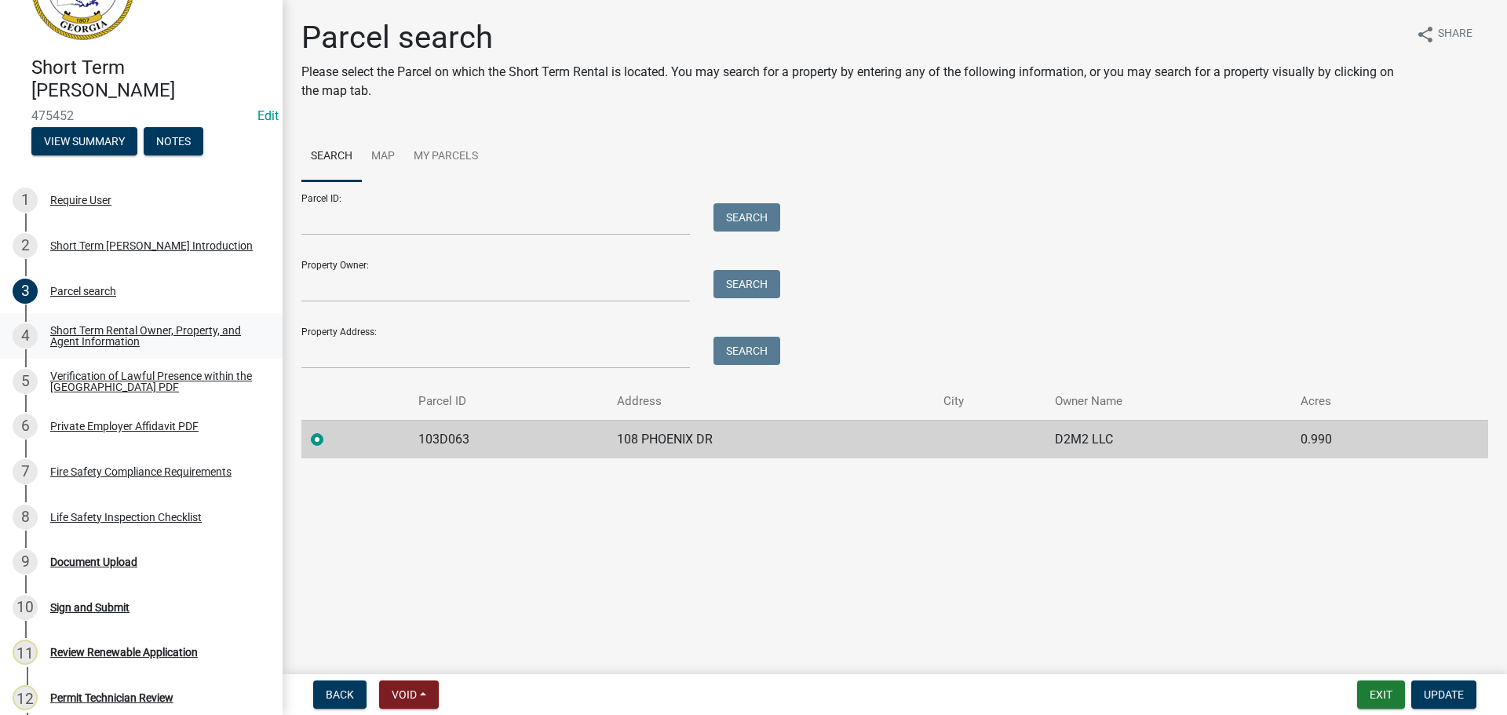
click at [79, 337] on div "Short Term Rental Owner, Property, and Agent Information" at bounding box center [153, 336] width 207 height 22
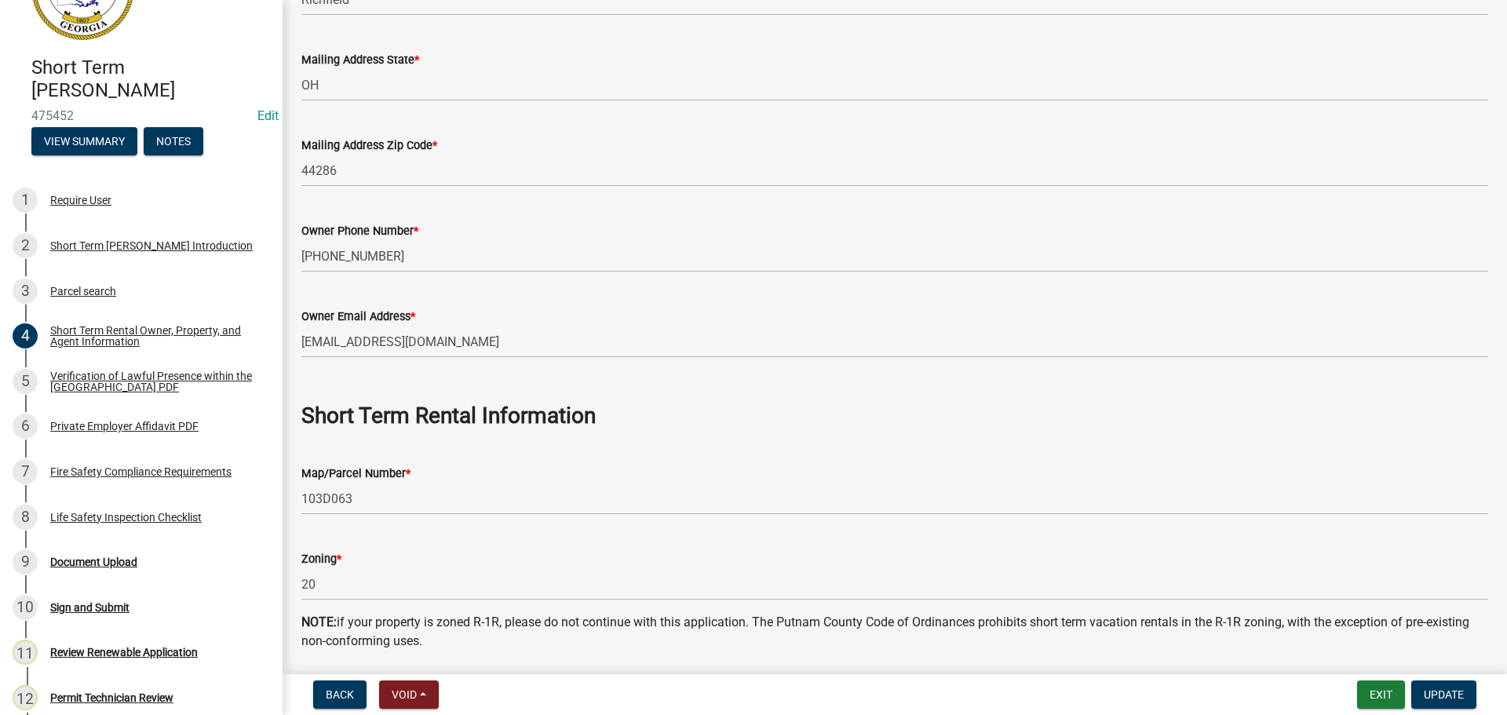
scroll to position [392, 0]
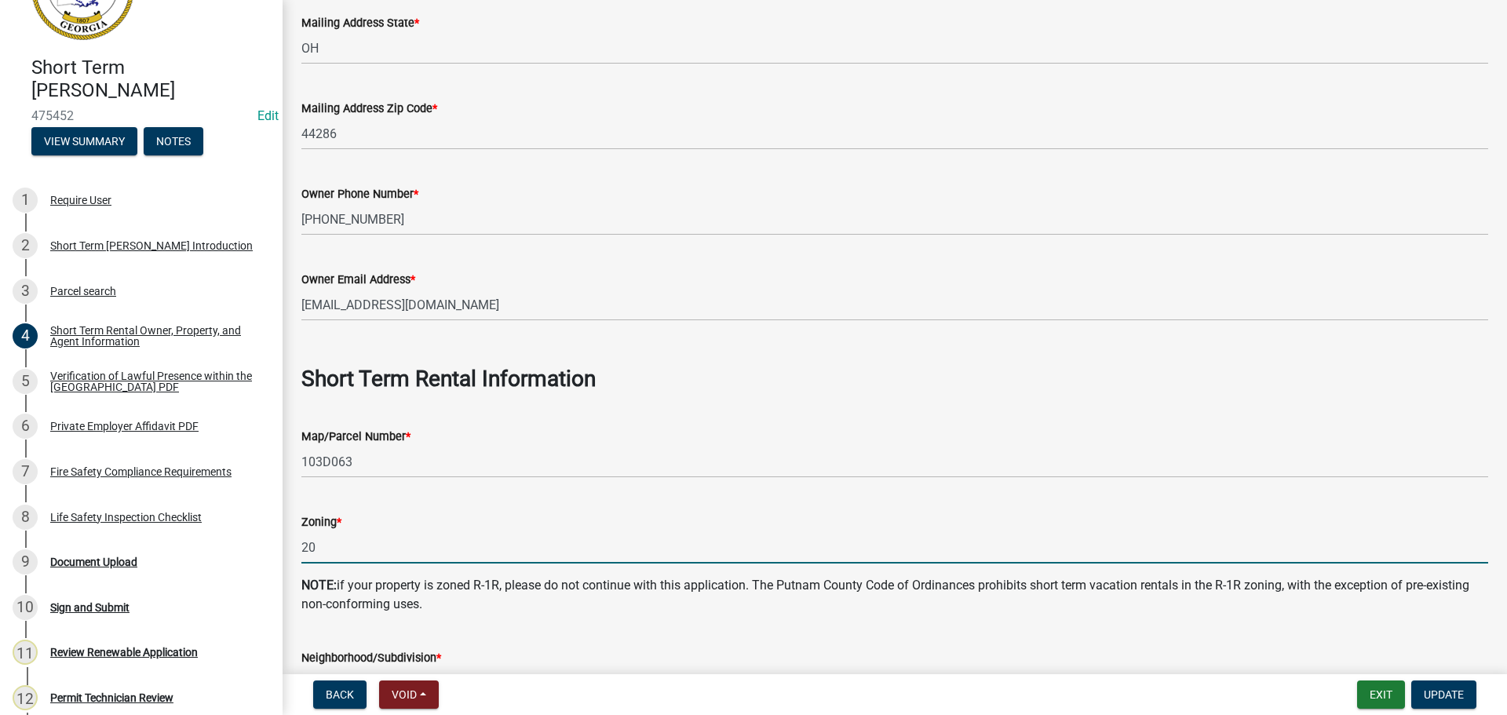
click at [327, 553] on input "20" at bounding box center [894, 547] width 1186 height 32
type input "2"
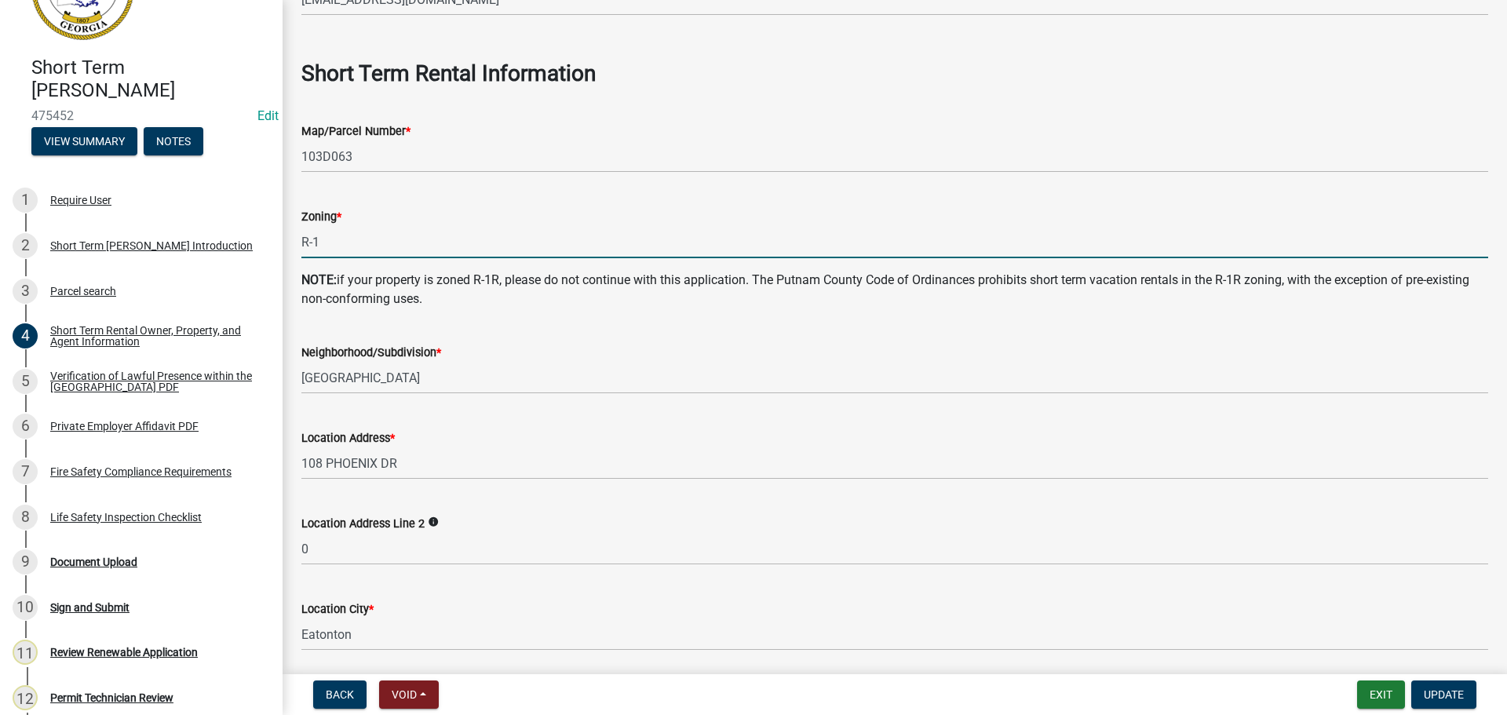
scroll to position [706, 0]
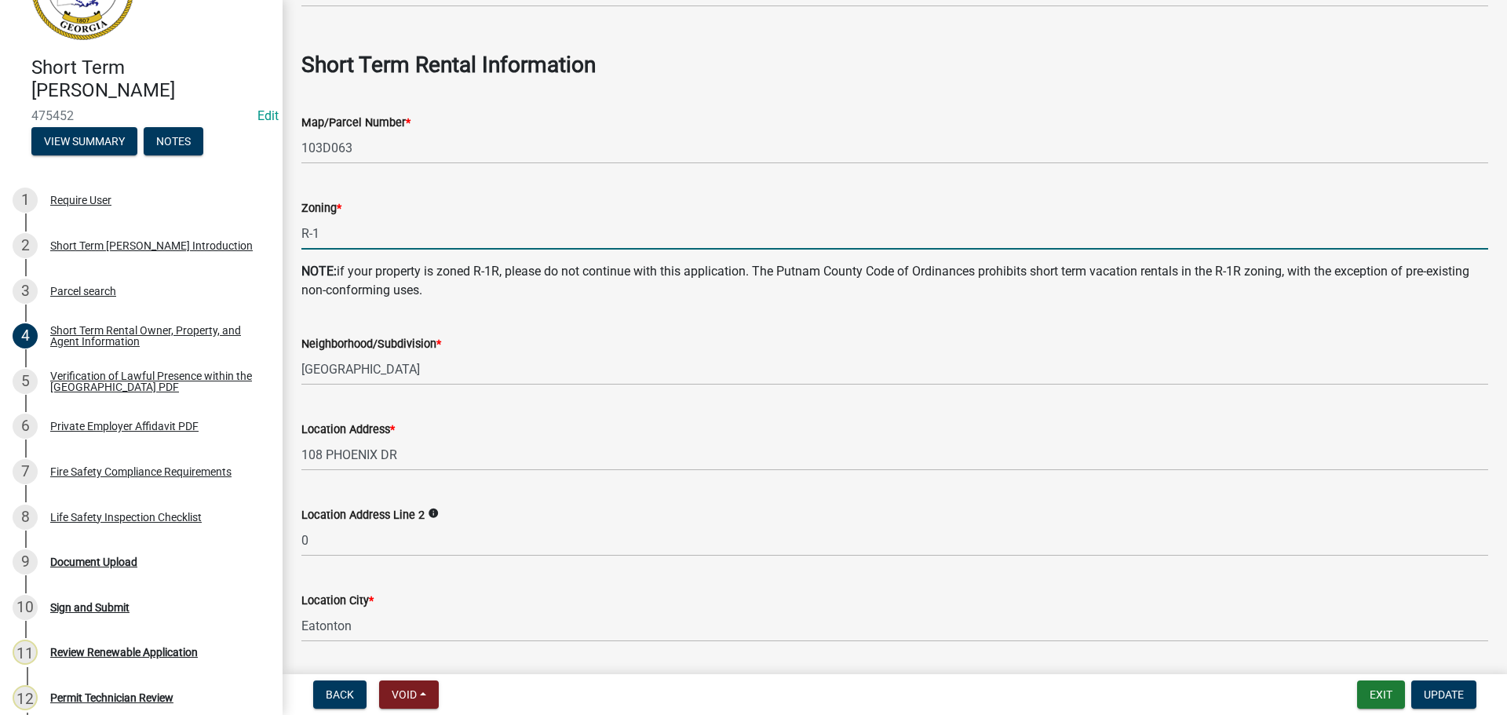
type input "R-1"
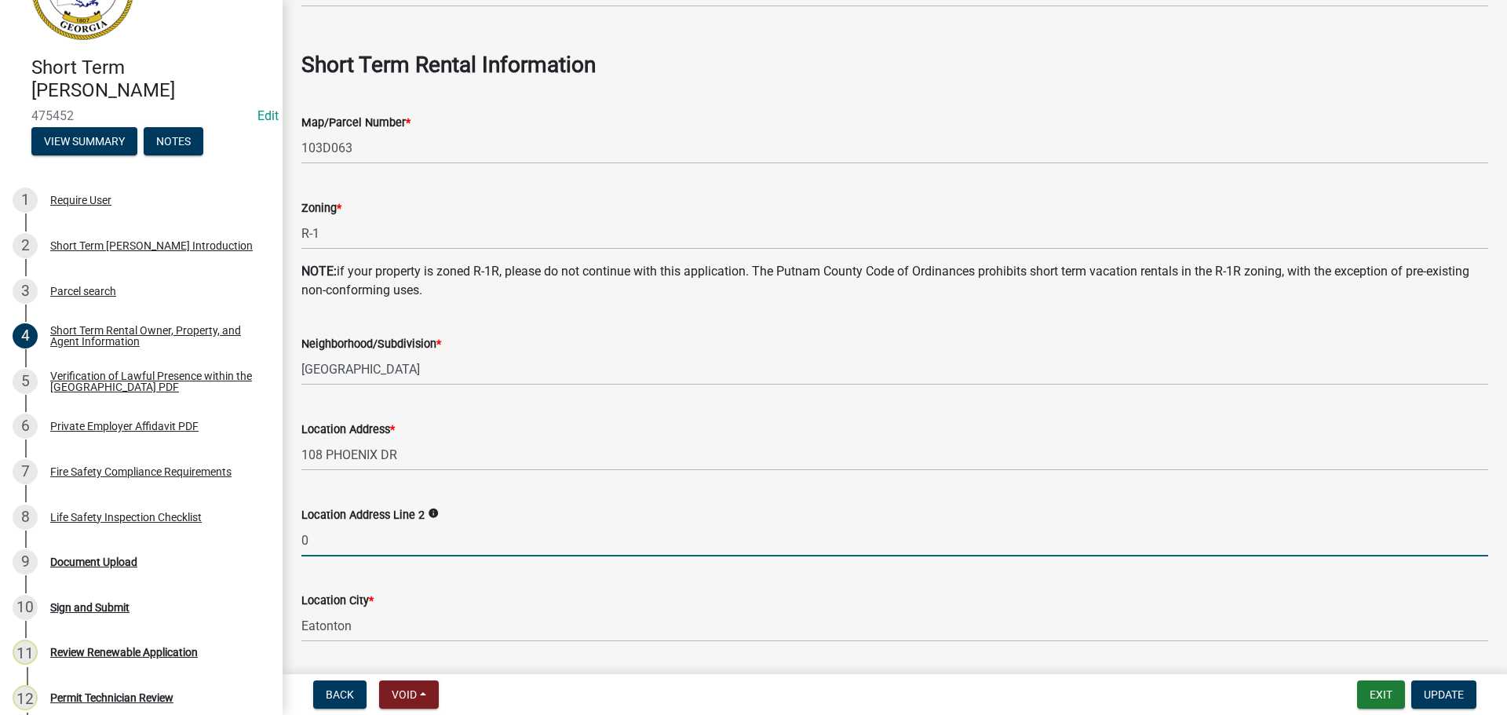
click at [325, 534] on input "0" at bounding box center [894, 540] width 1186 height 32
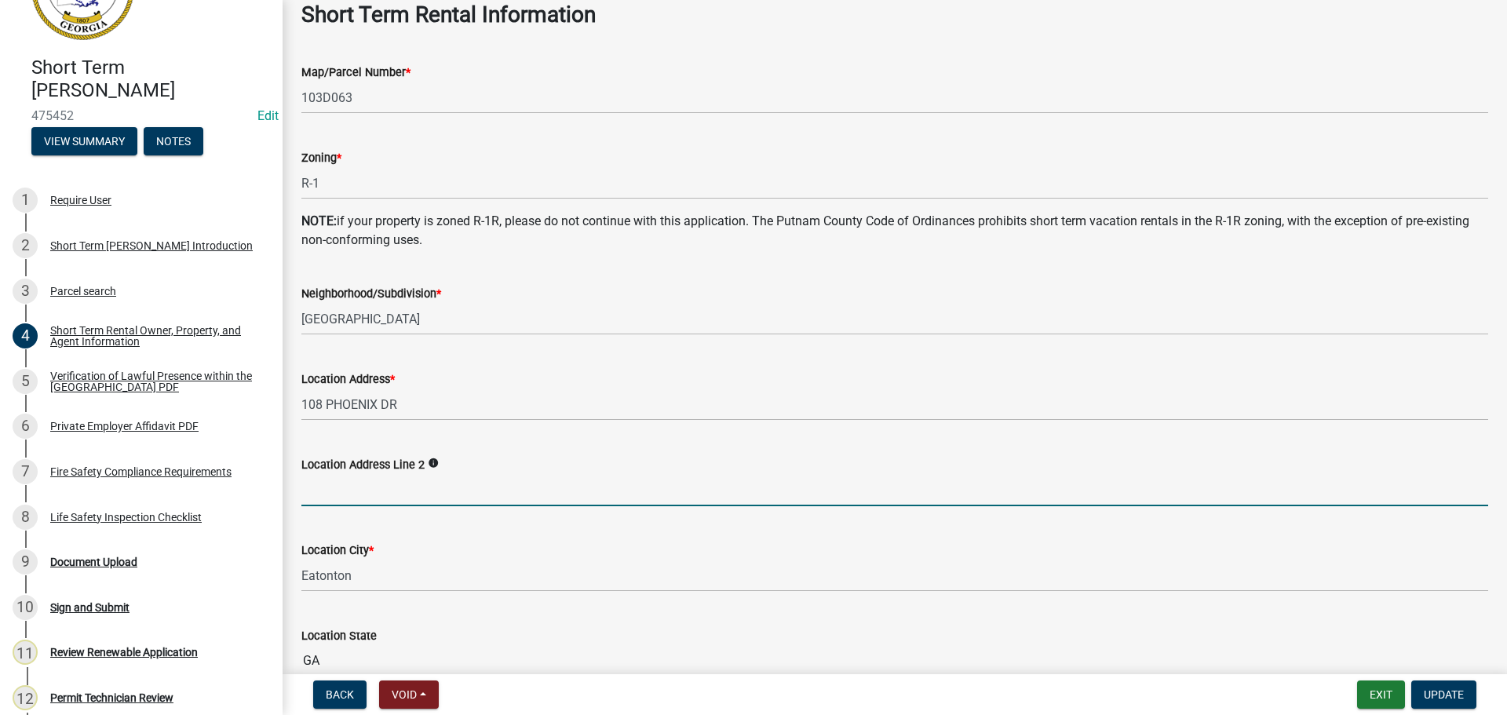
scroll to position [785, 0]
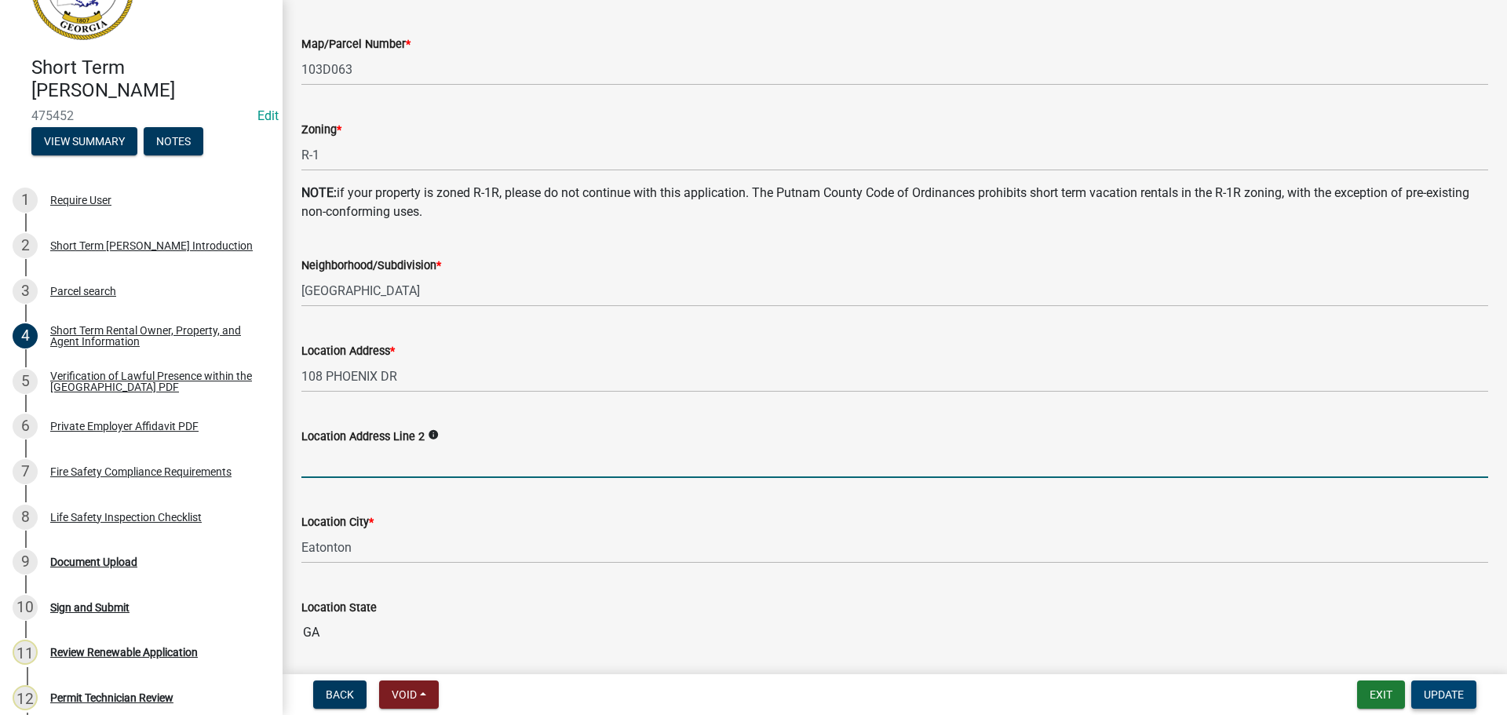
click at [1450, 697] on span "Update" at bounding box center [1443, 694] width 40 height 13
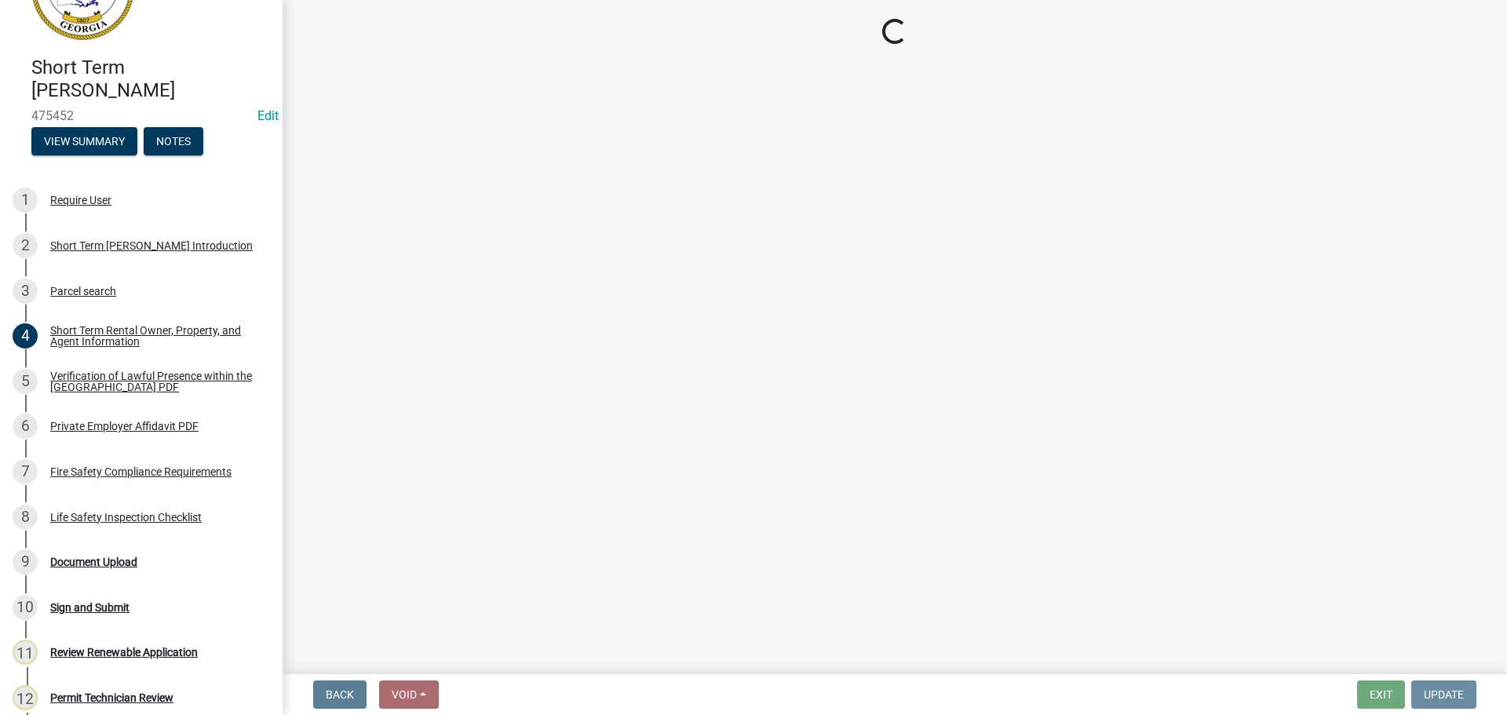
scroll to position [0, 0]
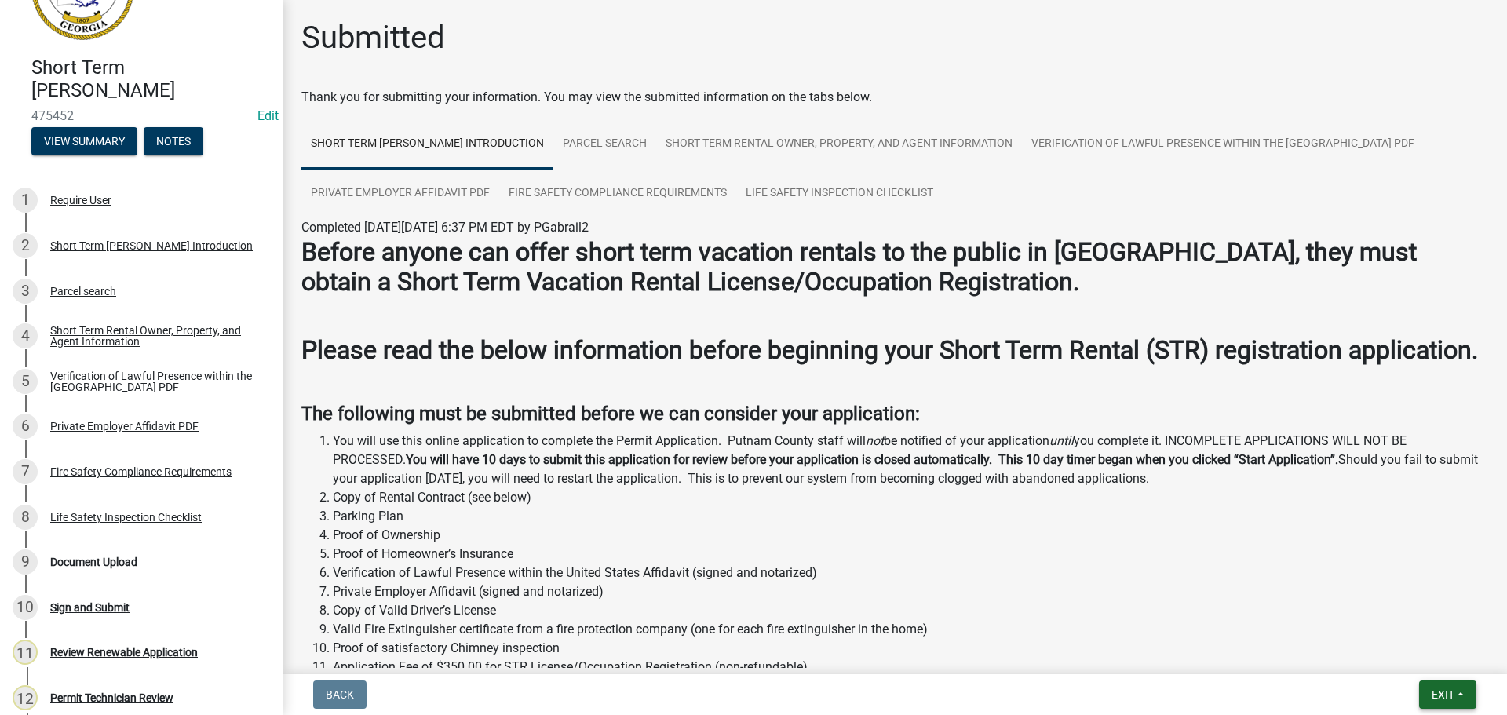
click at [1466, 694] on button "Exit" at bounding box center [1447, 694] width 57 height 28
click at [1429, 658] on button "Save & Exit" at bounding box center [1413, 654] width 126 height 38
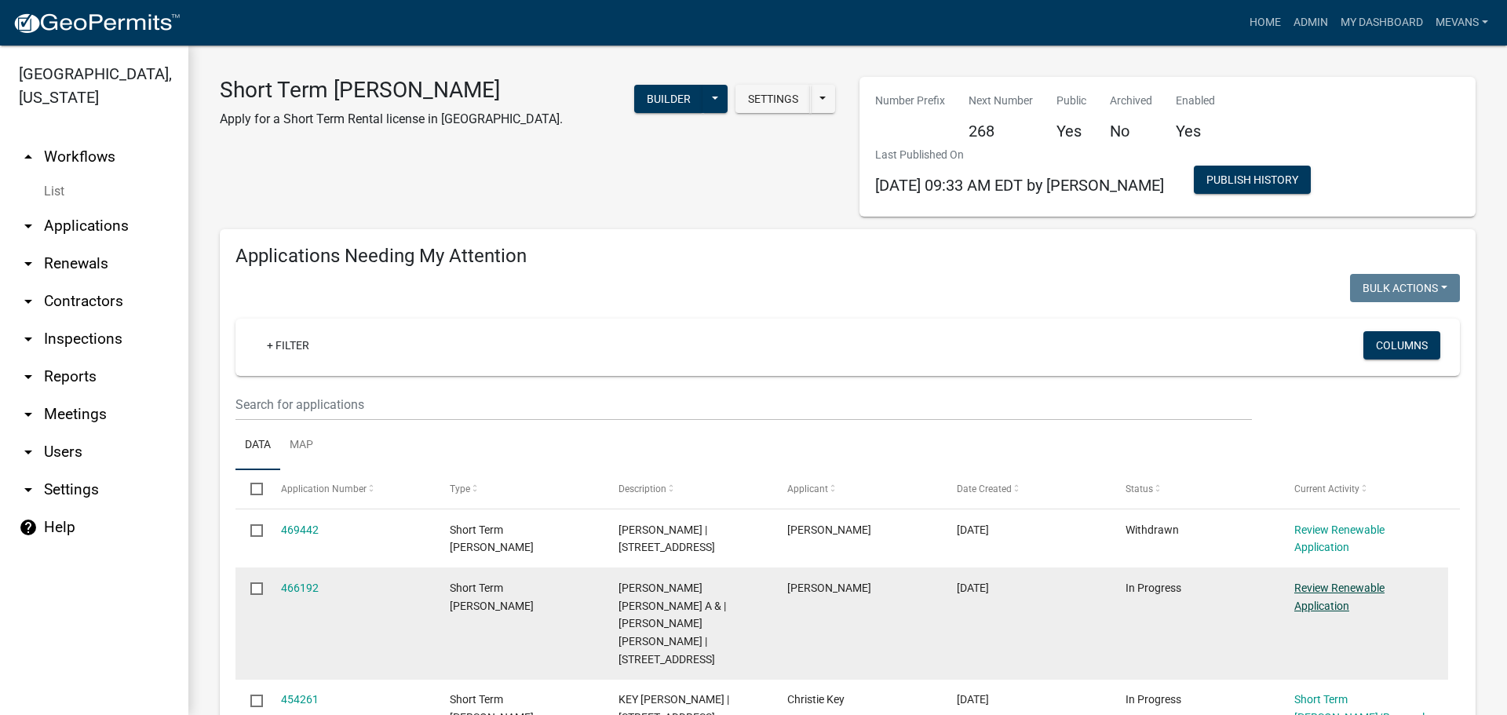
click at [1343, 595] on div "Review Renewable Application" at bounding box center [1363, 597] width 139 height 36
click at [1341, 588] on link "Review Renewable Application" at bounding box center [1339, 596] width 90 height 31
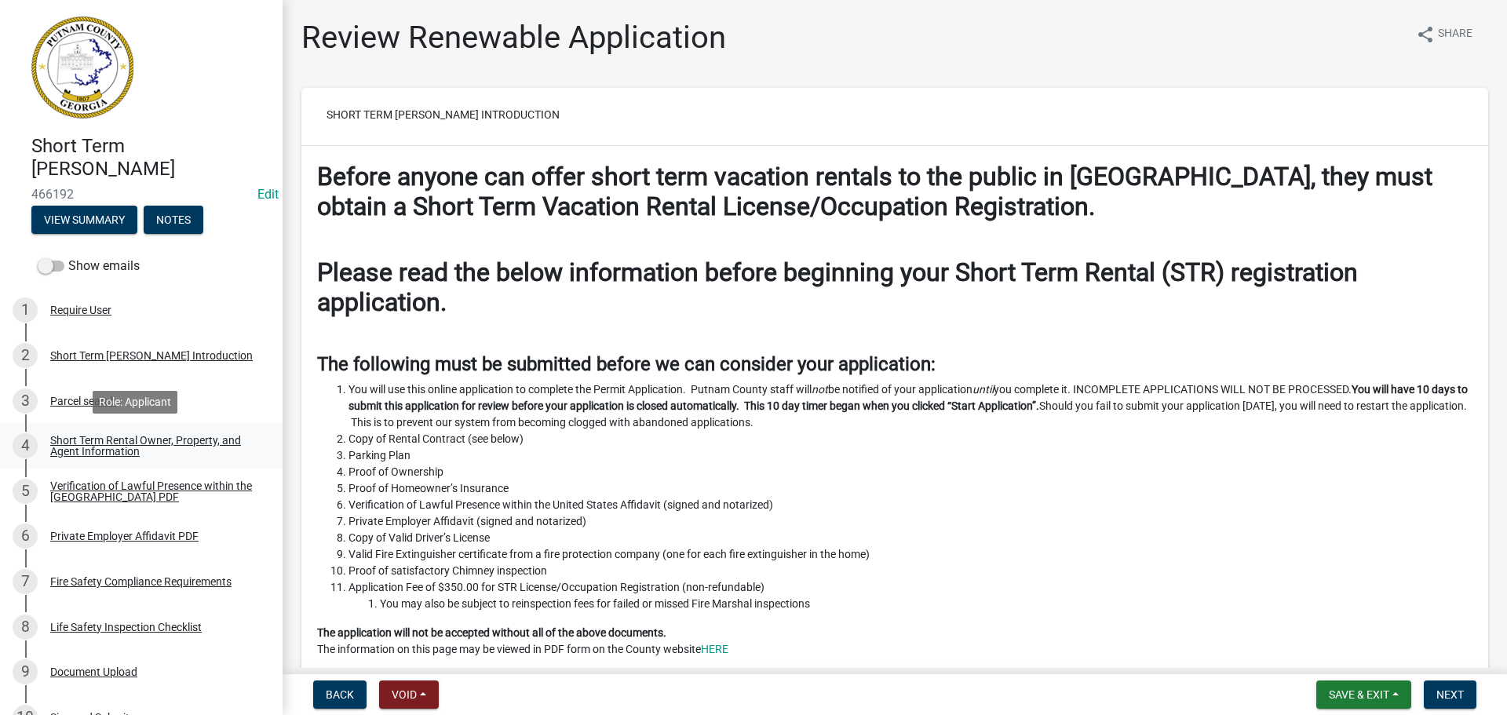
click at [78, 446] on div "Short Term Rental Owner, Property, and Agent Information" at bounding box center [153, 446] width 207 height 22
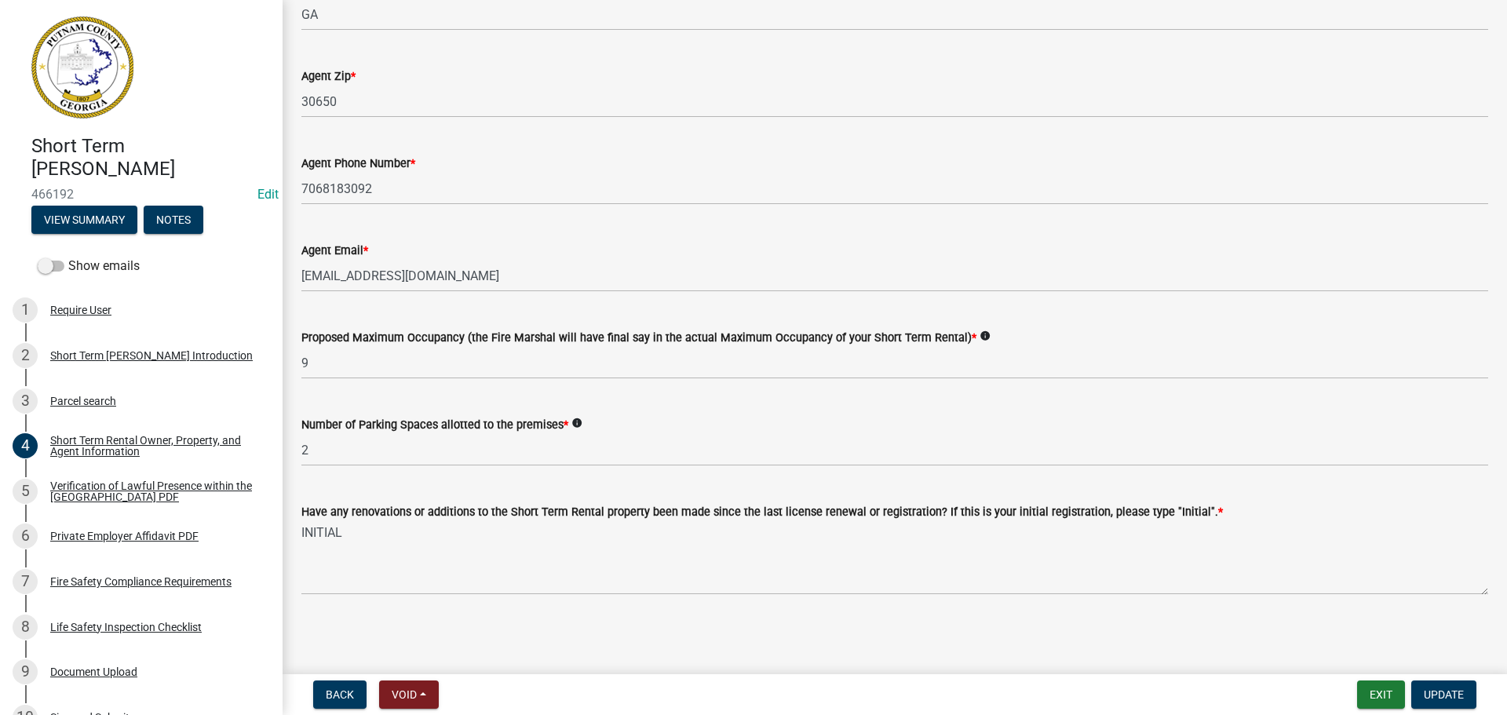
scroll to position [2403, 0]
click at [93, 356] on div "Short Term [PERSON_NAME] Introduction" at bounding box center [151, 355] width 202 height 11
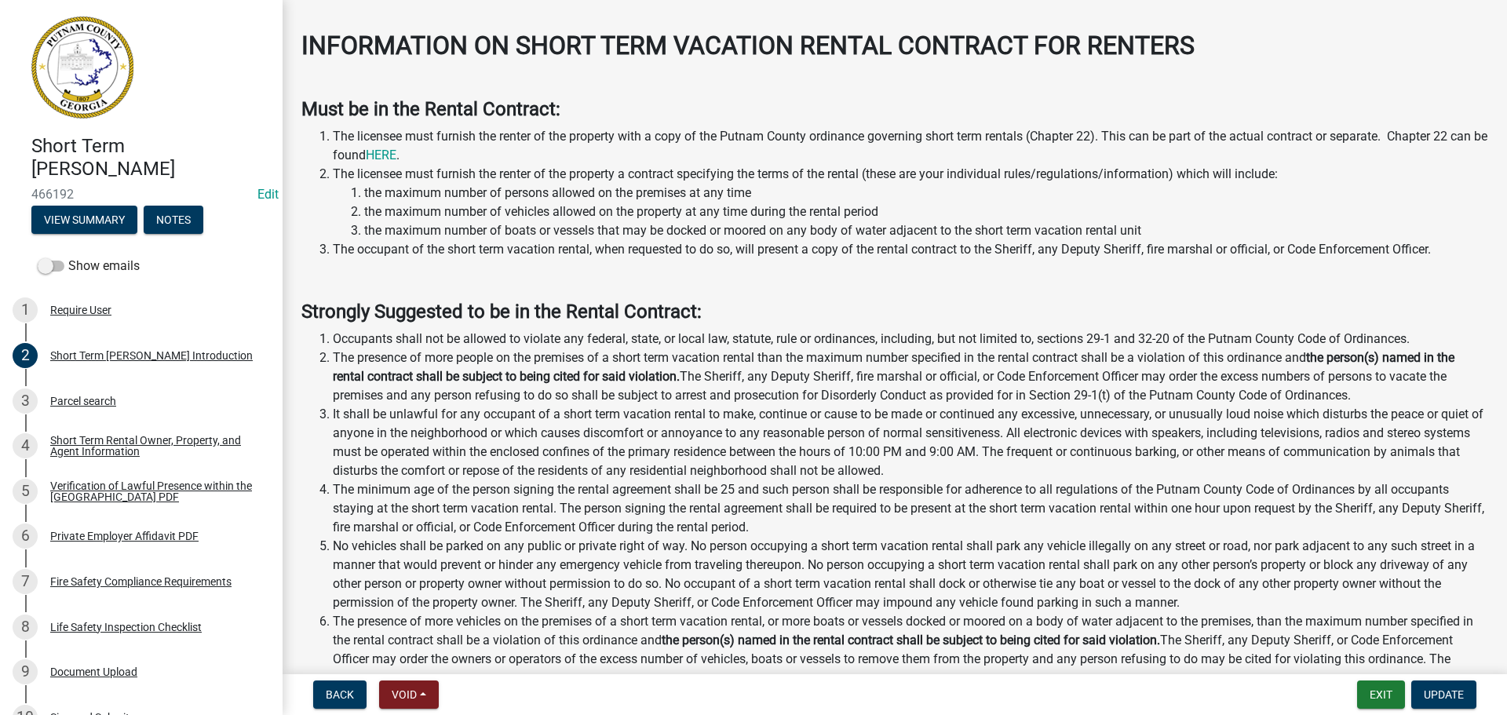
scroll to position [1491, 0]
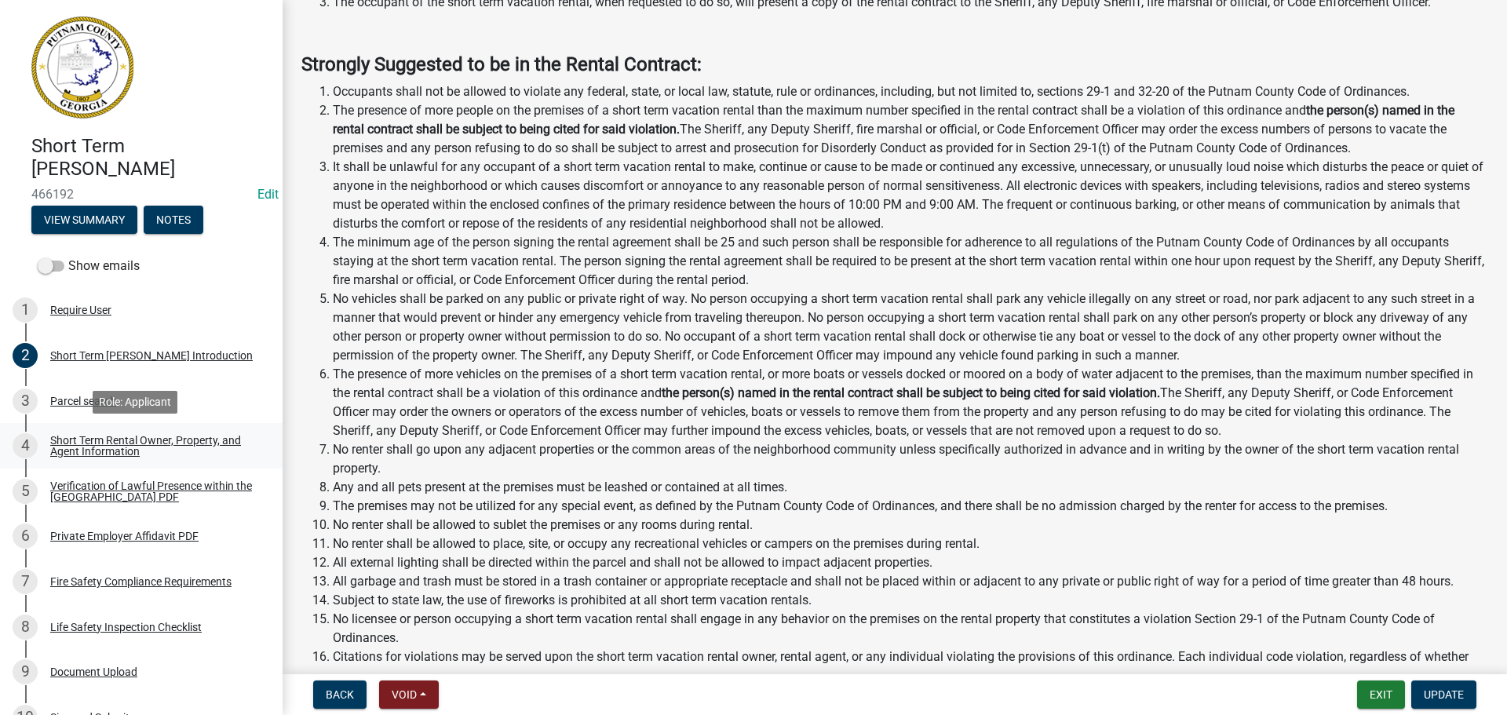
click at [86, 451] on div "Short Term Rental Owner, Property, and Agent Information" at bounding box center [153, 446] width 207 height 22
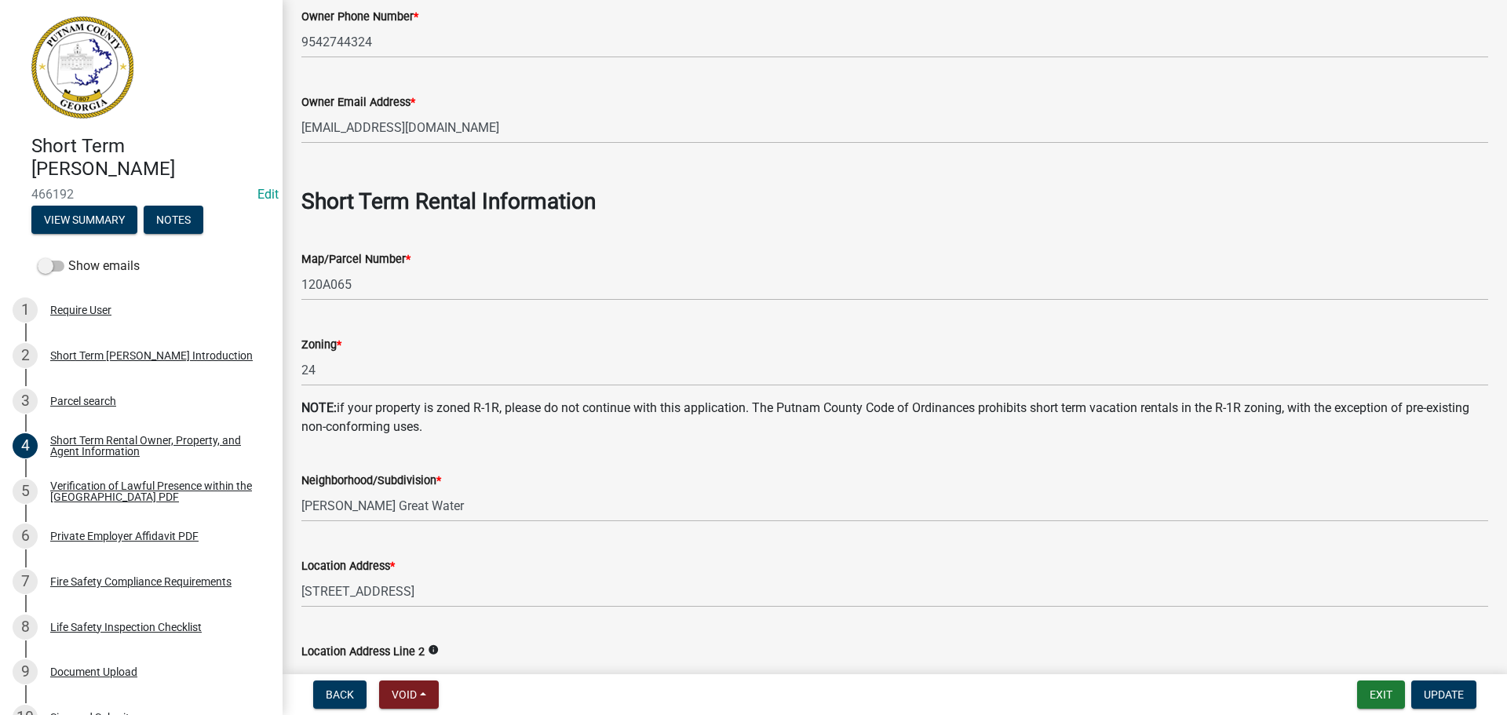
scroll to position [706, 0]
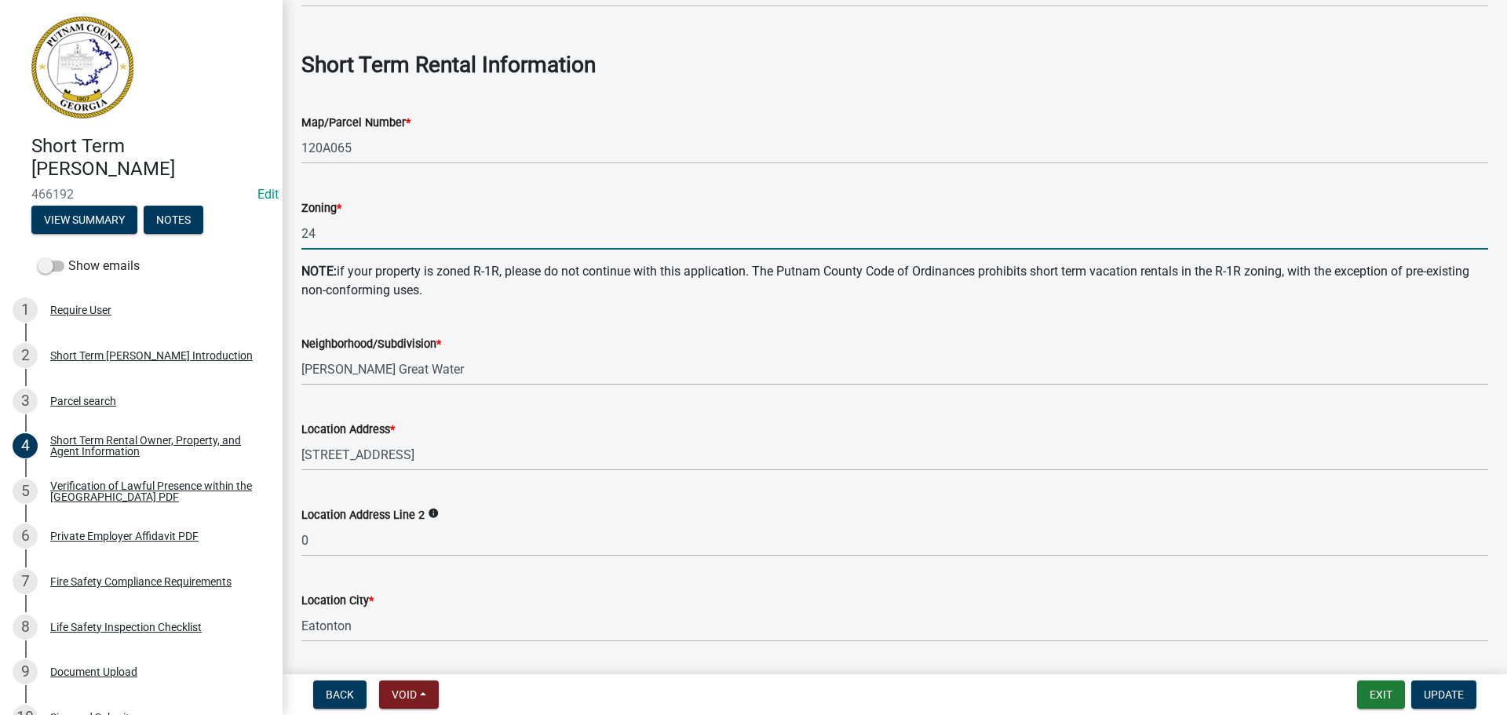
click at [370, 231] on input "24" at bounding box center [894, 233] width 1186 height 32
type input "2"
type input "RM-3"
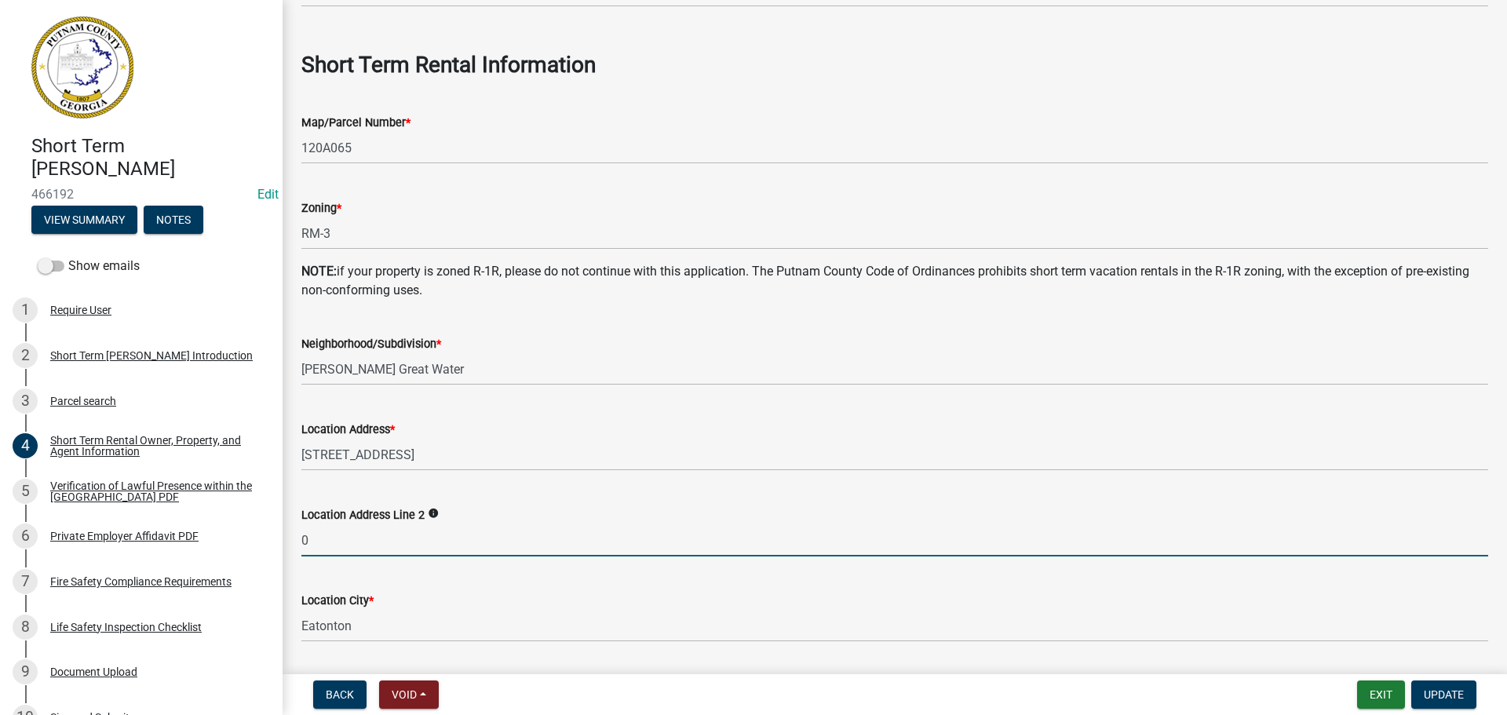
click at [349, 552] on input "0" at bounding box center [894, 540] width 1186 height 32
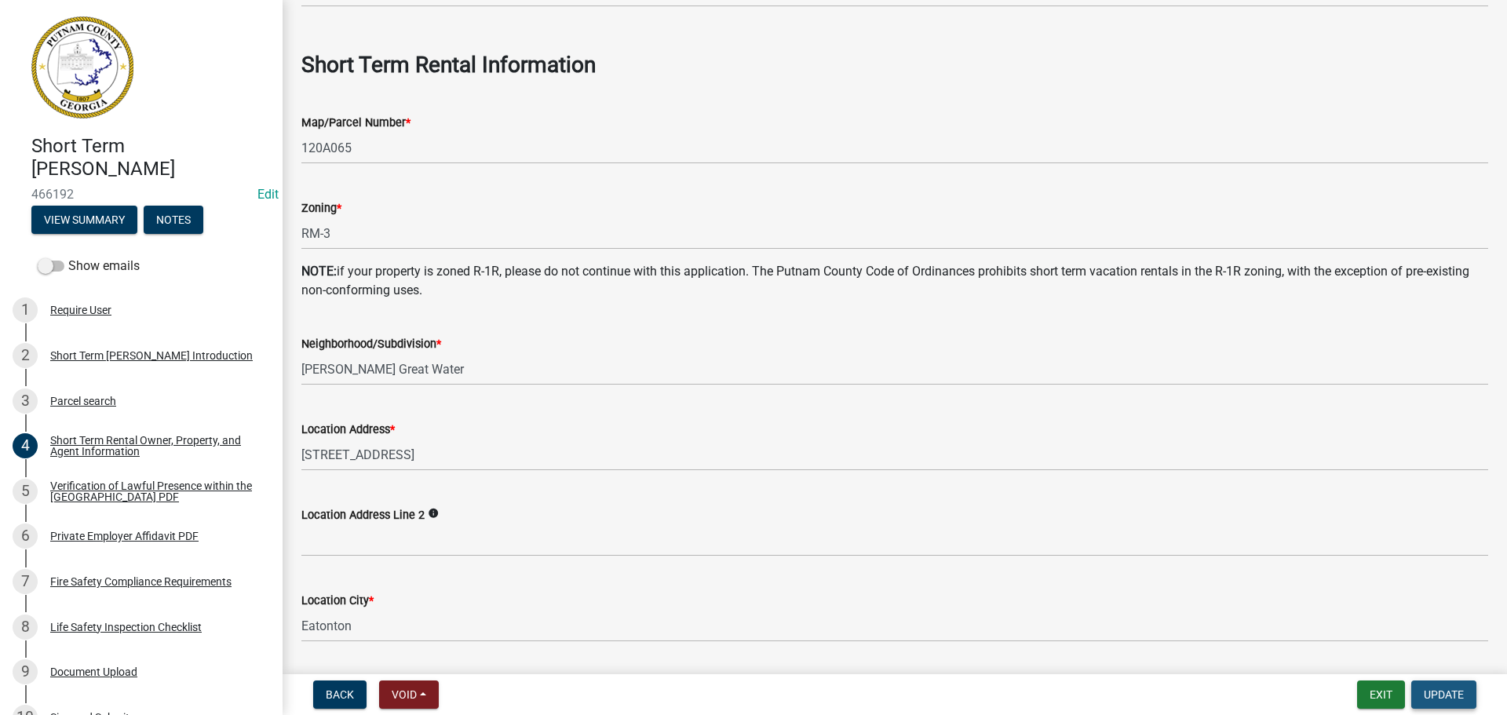
drag, startPoint x: 1454, startPoint y: 692, endPoint x: 1445, endPoint y: 689, distance: 9.2
click at [1455, 692] on span "Update" at bounding box center [1443, 694] width 40 height 13
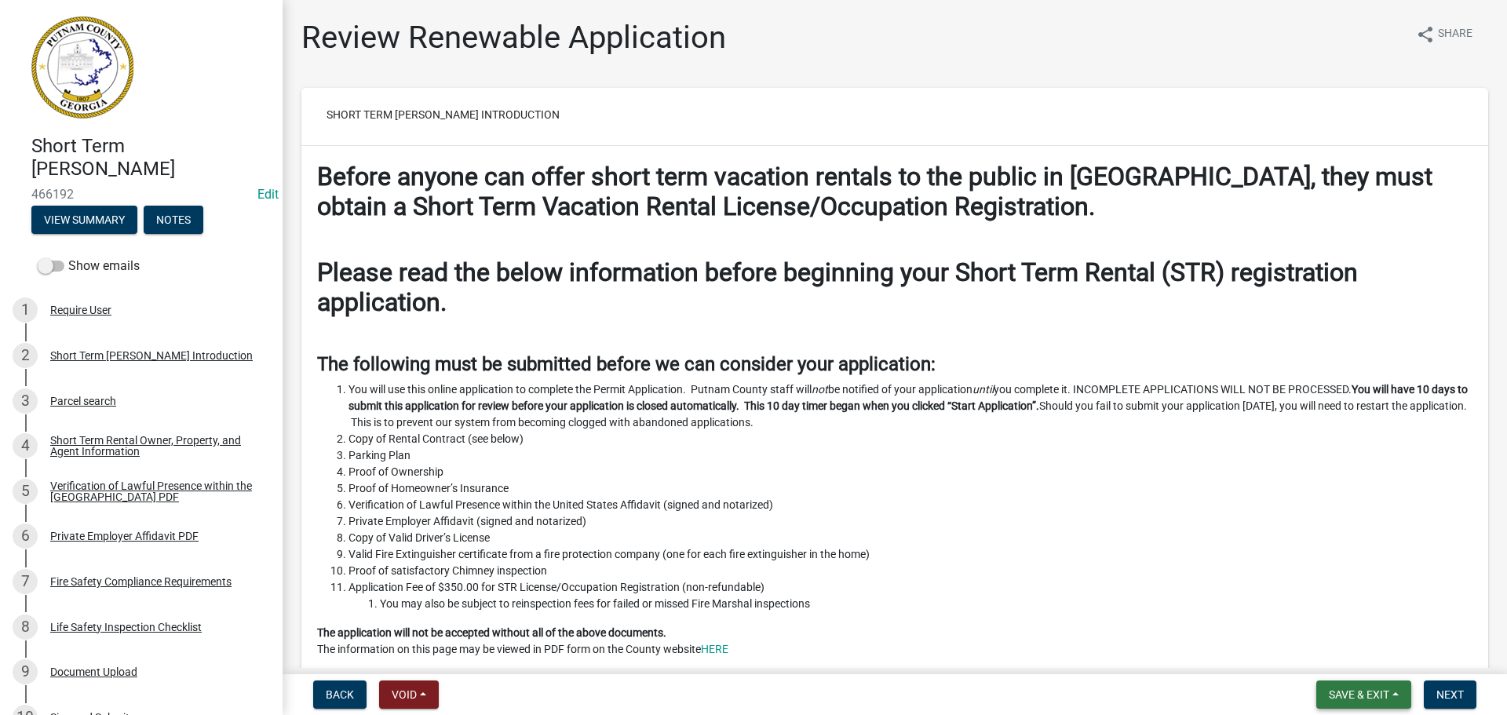
click at [1372, 695] on span "Save & Exit" at bounding box center [1359, 694] width 60 height 13
click at [1343, 658] on button "Save & Exit" at bounding box center [1348, 654] width 126 height 38
